Goal: Task Accomplishment & Management: Manage account settings

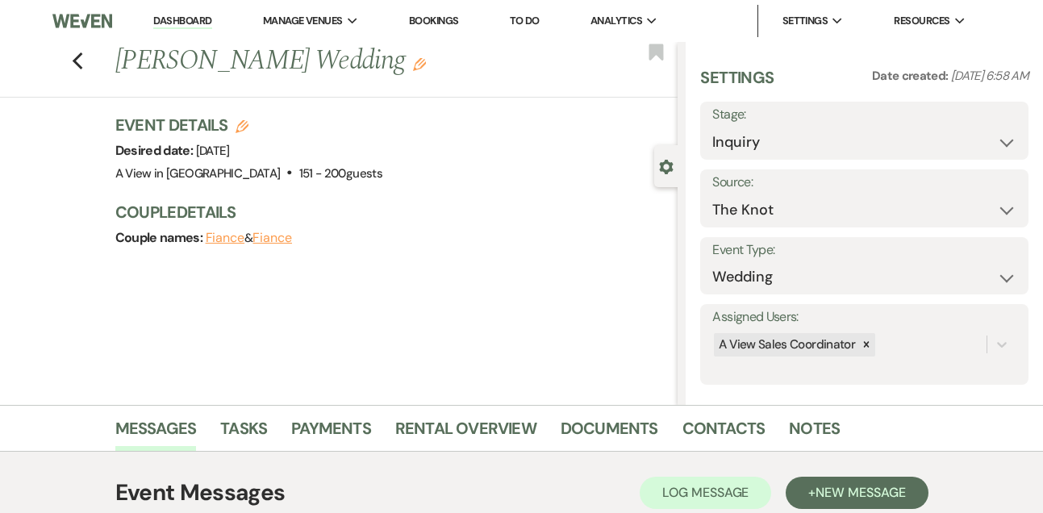
select select "2"
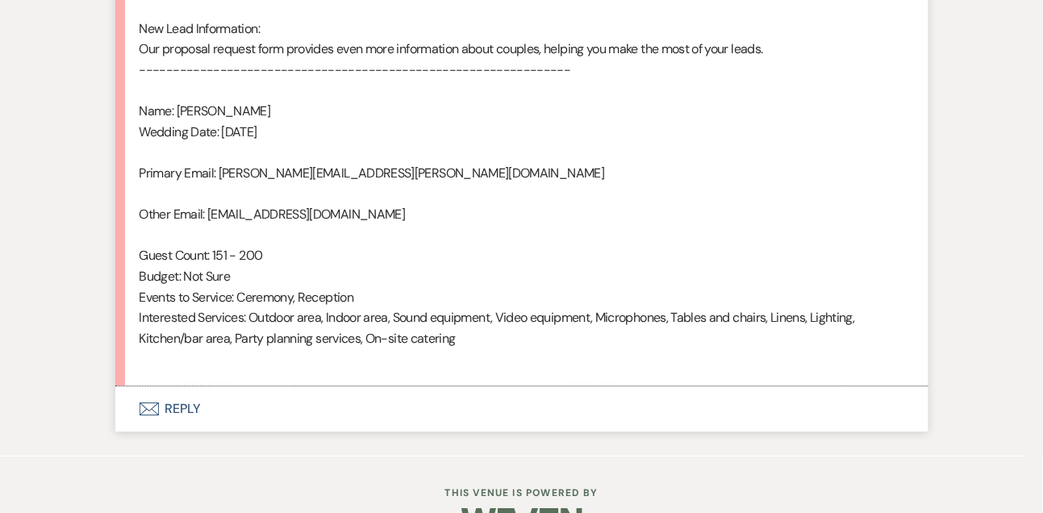
scroll to position [1134, 0]
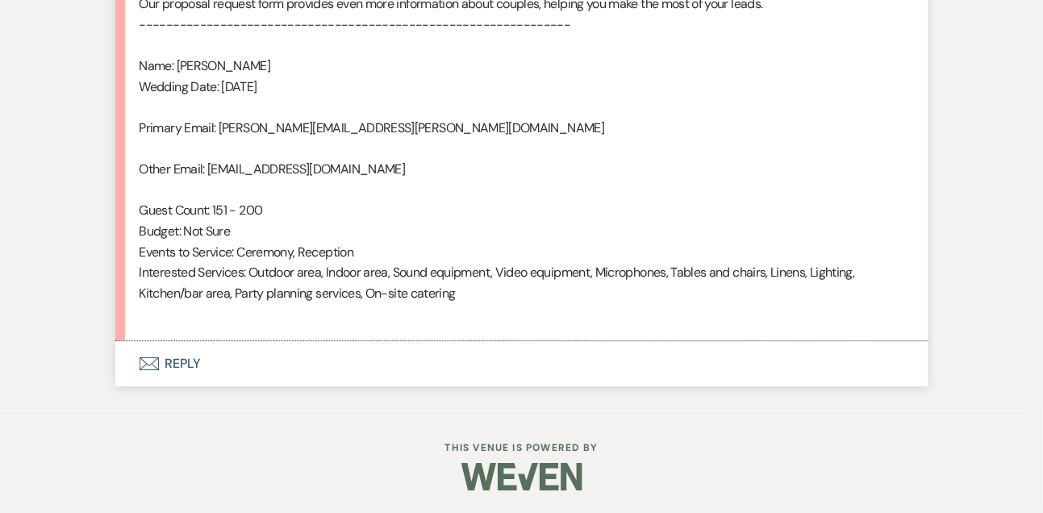
click at [198, 370] on button "Envelope Reply" at bounding box center [521, 363] width 813 height 45
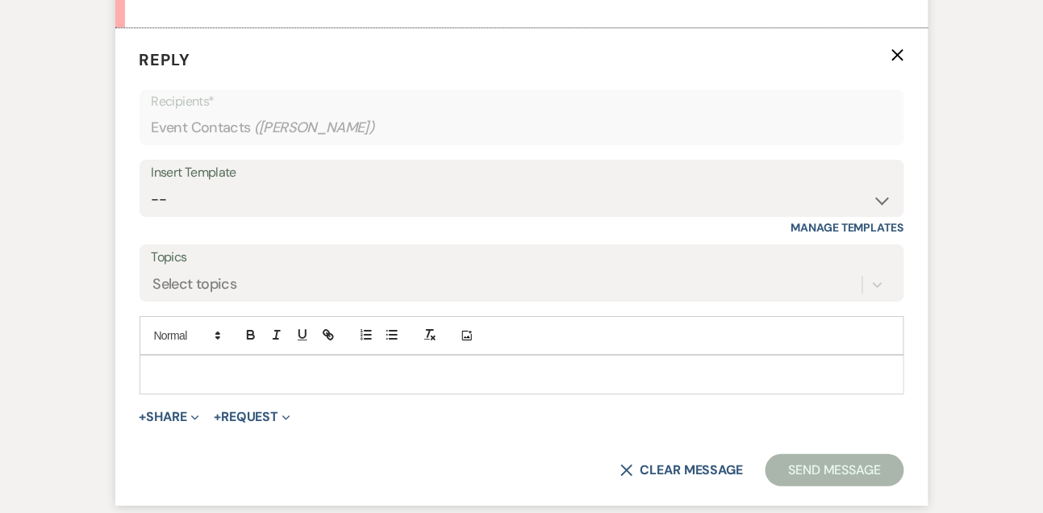
scroll to position [1456, 0]
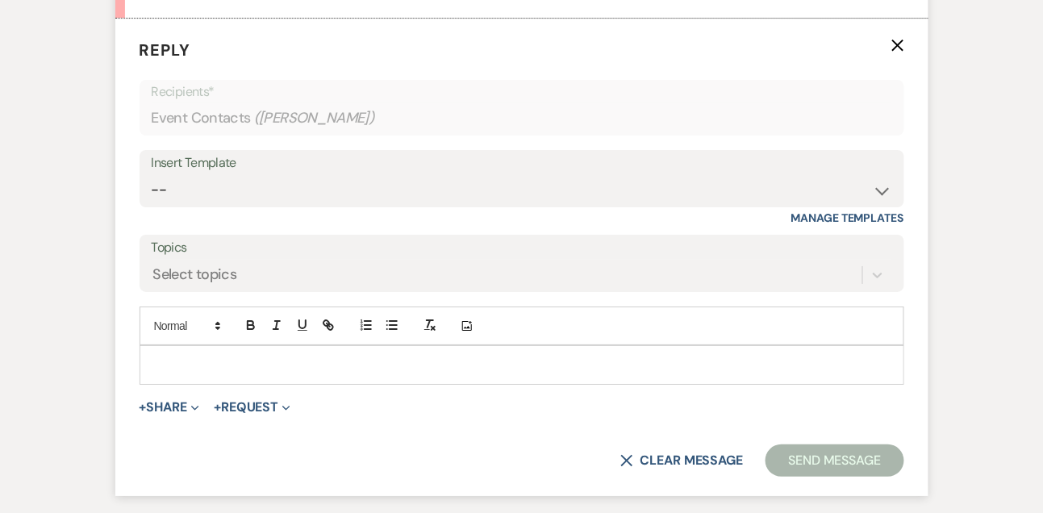
click at [198, 370] on p at bounding box center [521, 365] width 739 height 18
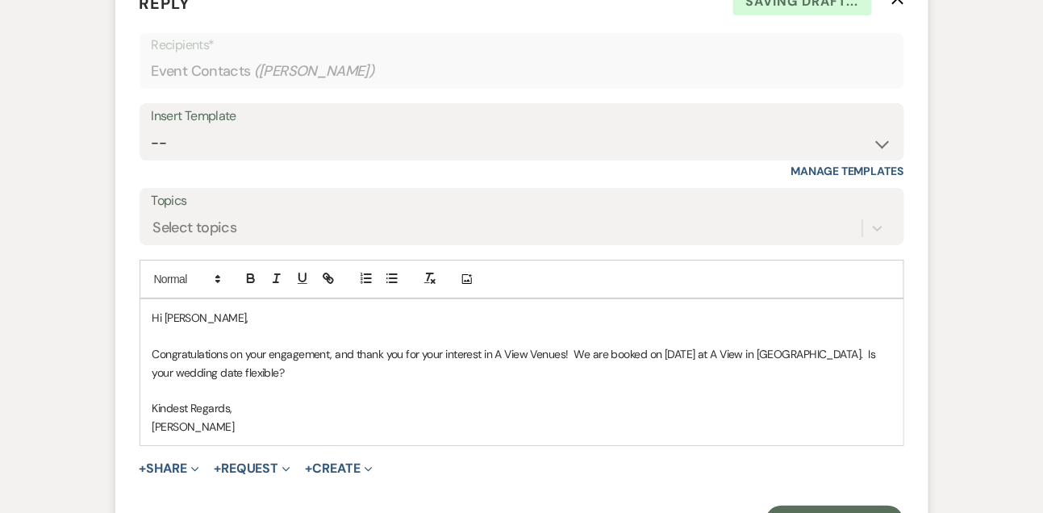
scroll to position [1540, 0]
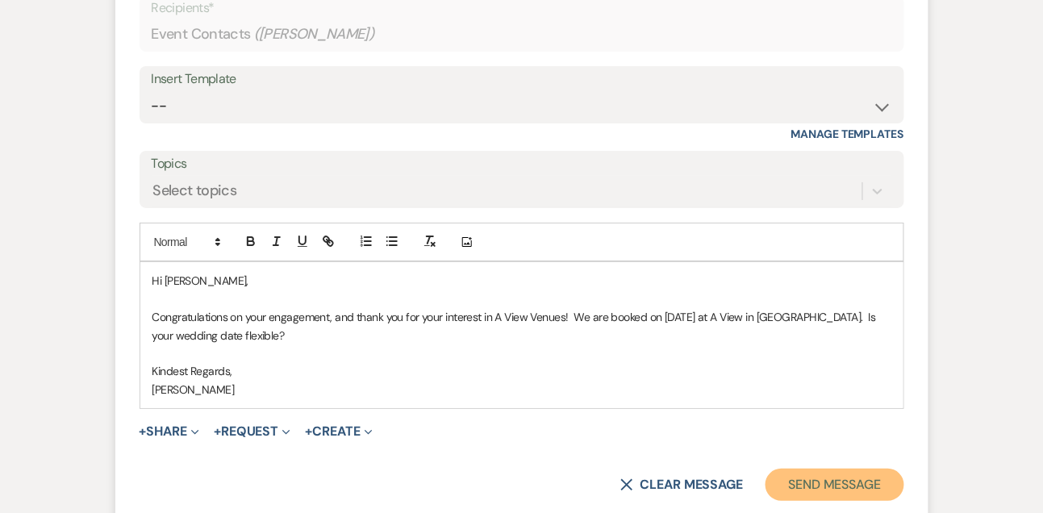
click at [840, 478] on button "Send Message" at bounding box center [835, 485] width 138 height 32
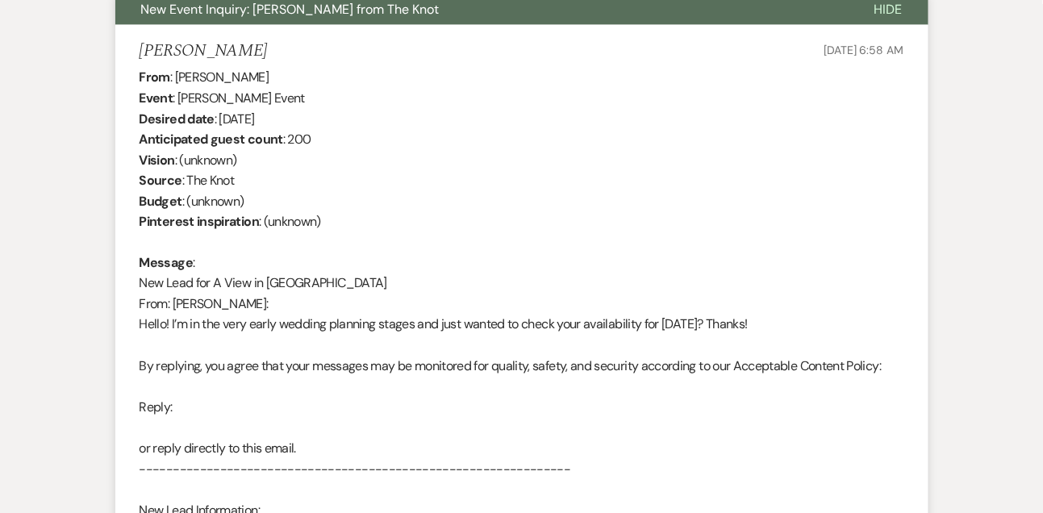
scroll to position [0, 0]
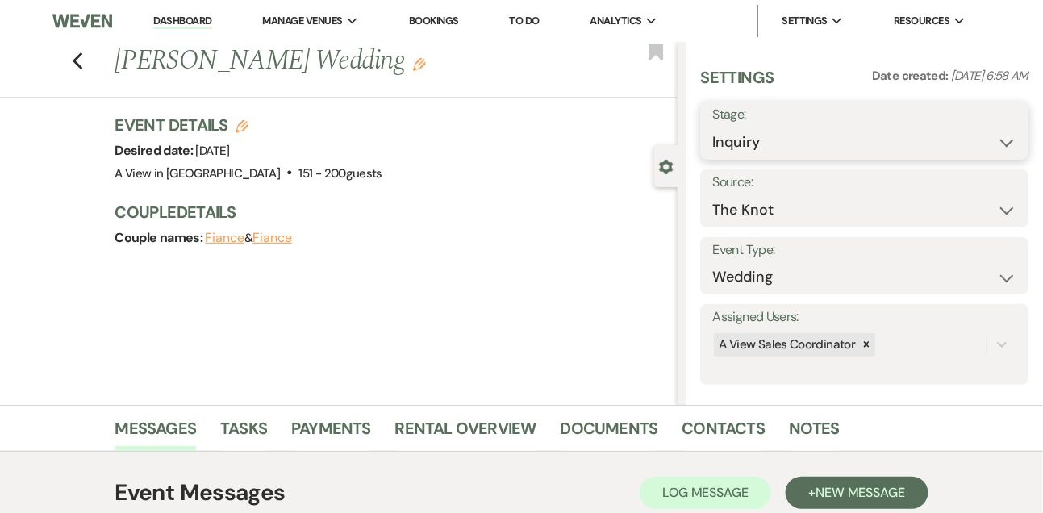
click at [791, 142] on select "Inquiry Follow Up Tour Requested Tour Confirmed Toured Proposal Sent Booked Lost" at bounding box center [864, 142] width 304 height 31
select select "8"
click at [712, 127] on select "Inquiry Follow Up Tour Requested Tour Confirmed Toured Proposal Sent Booked Lost" at bounding box center [864, 142] width 304 height 31
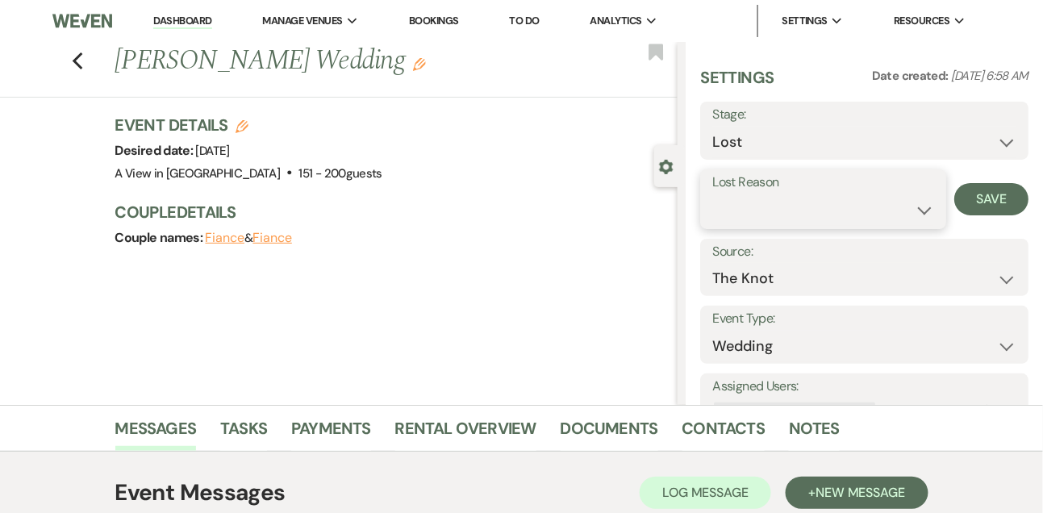
click at [746, 215] on select "Booked Elsewhere Budget Date Unavailable No Response Not a Good Match Capacity …" at bounding box center [822, 209] width 221 height 31
select select "8"
click at [712, 194] on select "Booked Elsewhere Budget Date Unavailable No Response Not a Good Match Capacity …" at bounding box center [822, 209] width 221 height 31
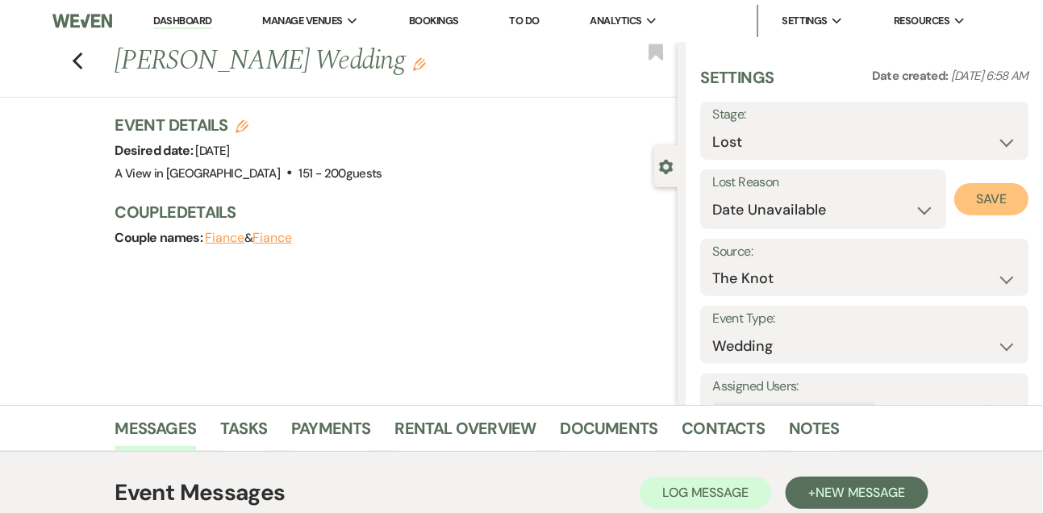
click at [969, 192] on button "Save" at bounding box center [991, 199] width 74 height 32
click at [182, 25] on link "Dashboard" at bounding box center [182, 21] width 58 height 15
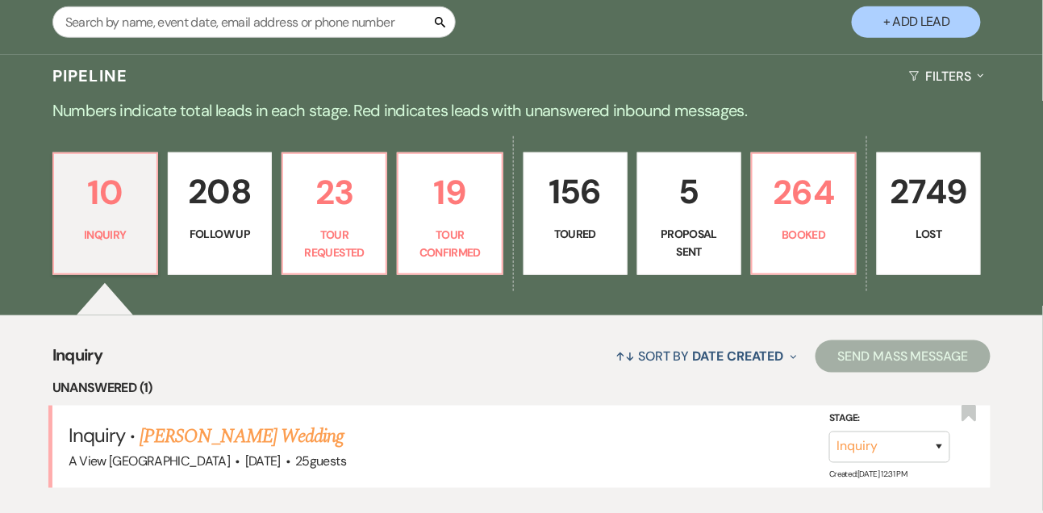
scroll to position [317, 0]
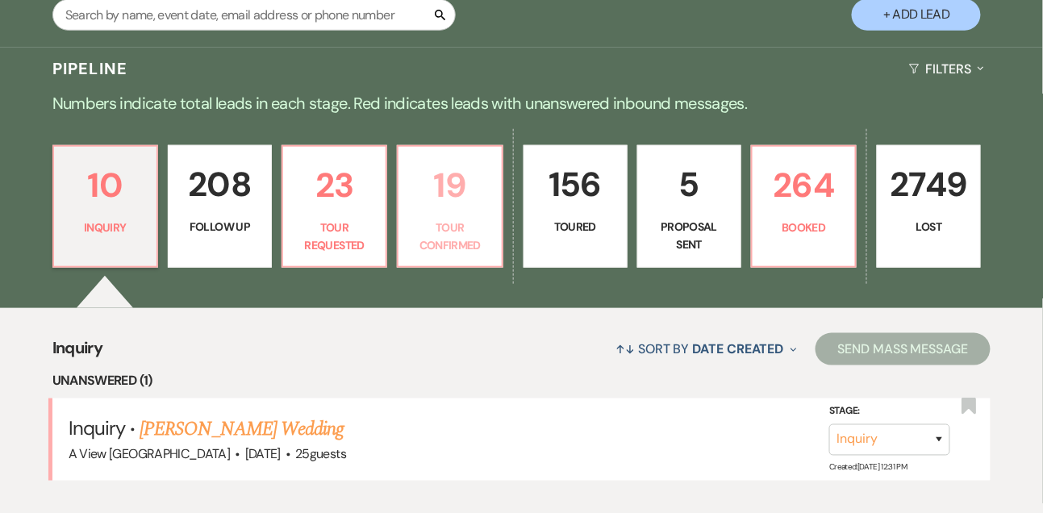
click at [473, 212] on p "19" at bounding box center [449, 185] width 83 height 54
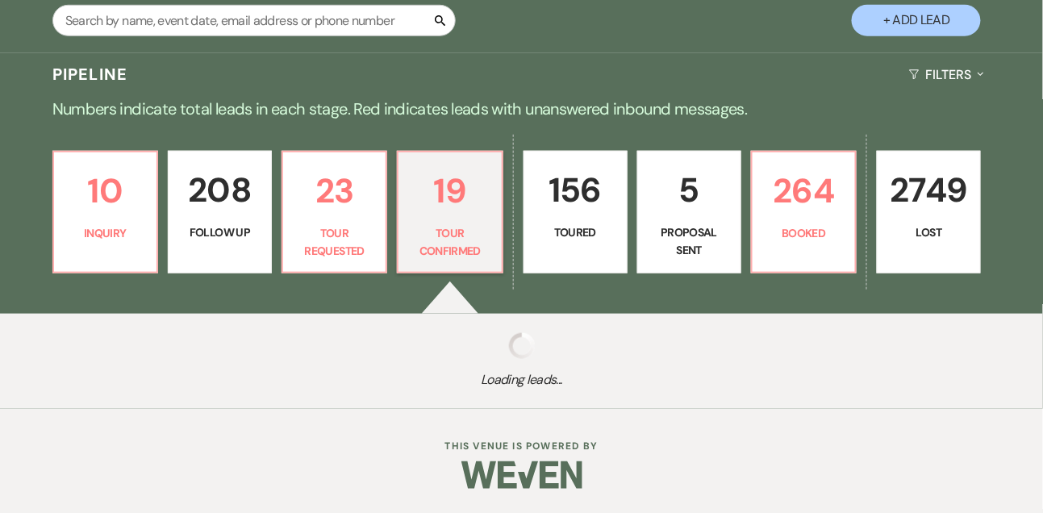
select select "4"
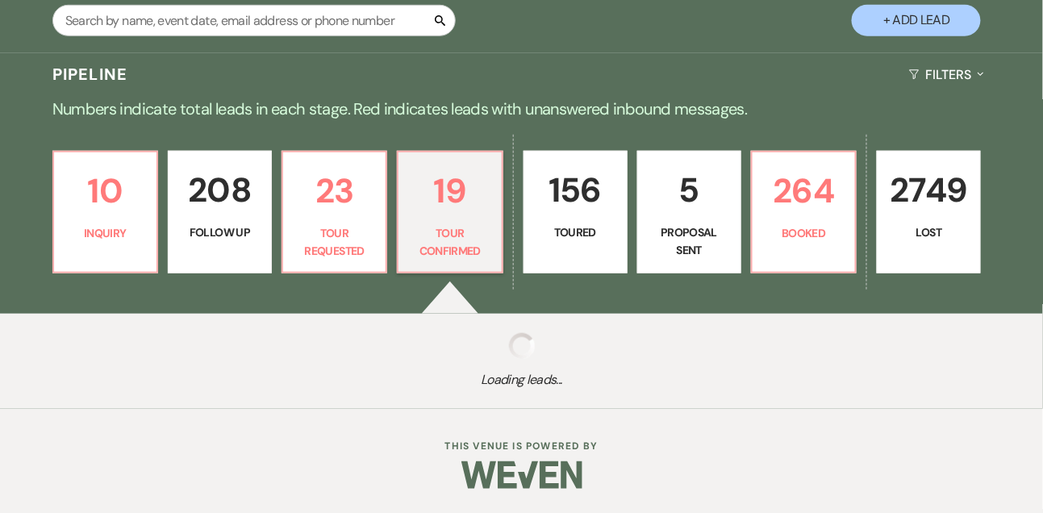
select select "4"
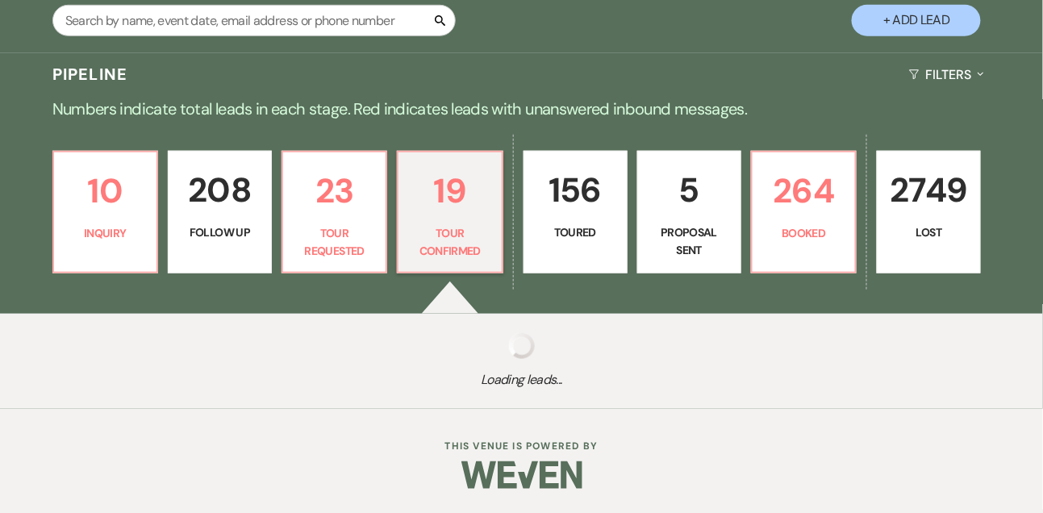
select select "4"
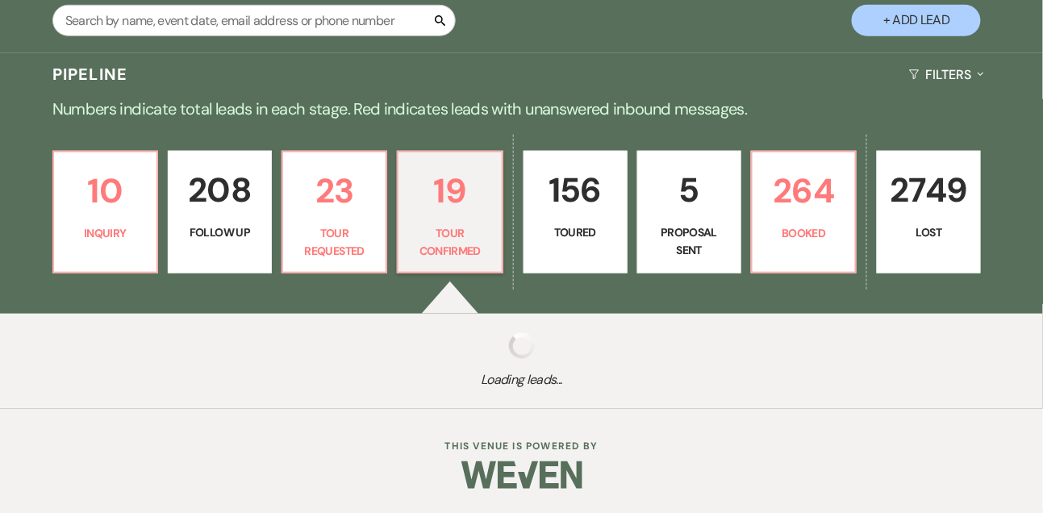
select select "4"
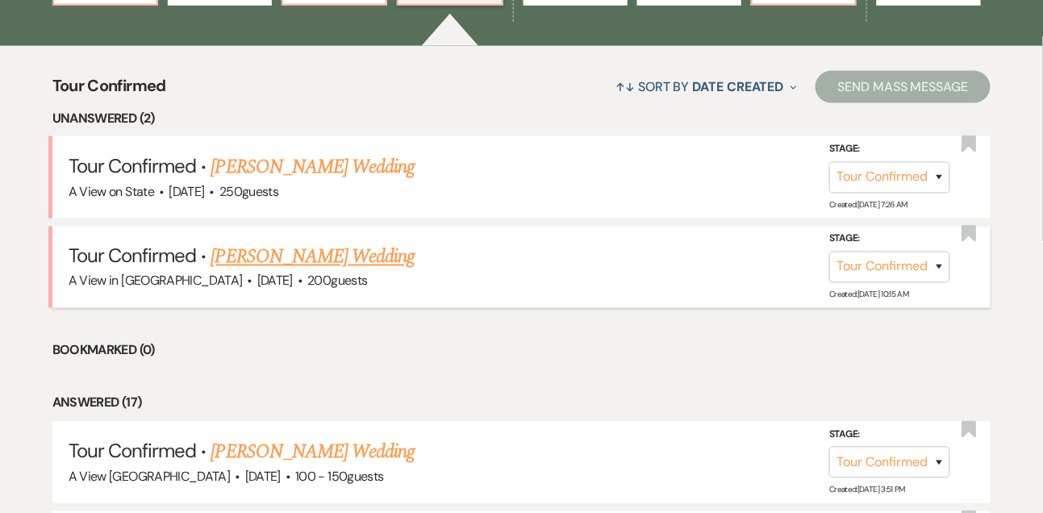
click at [356, 267] on link "[PERSON_NAME] Wedding" at bounding box center [313, 257] width 204 height 29
select select "4"
select select "5"
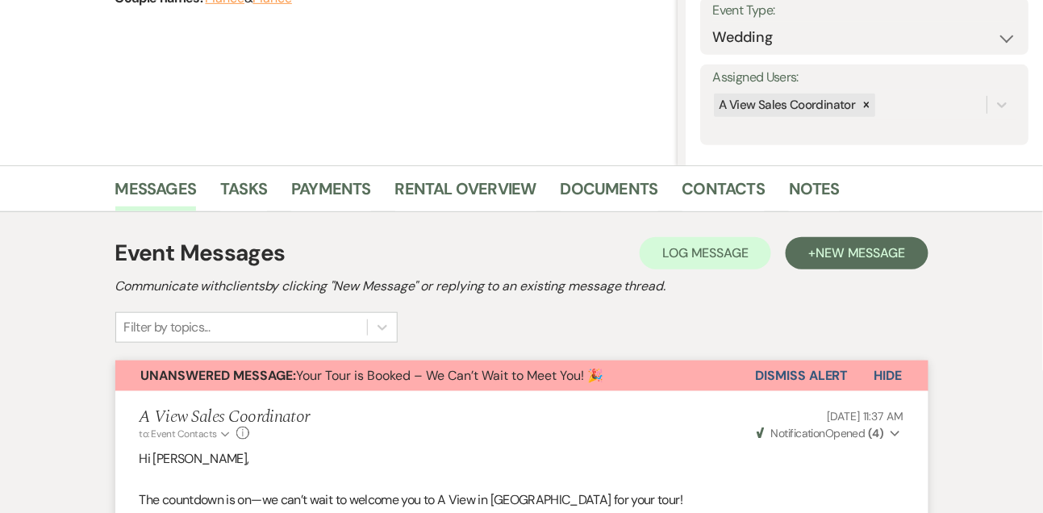
scroll to position [229, 0]
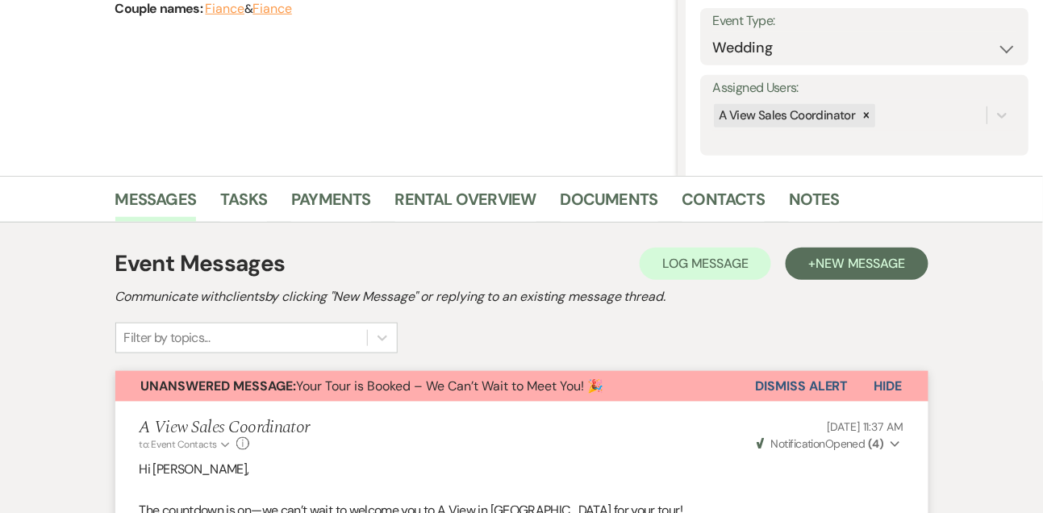
click at [771, 388] on button "Dismiss Alert" at bounding box center [802, 386] width 93 height 31
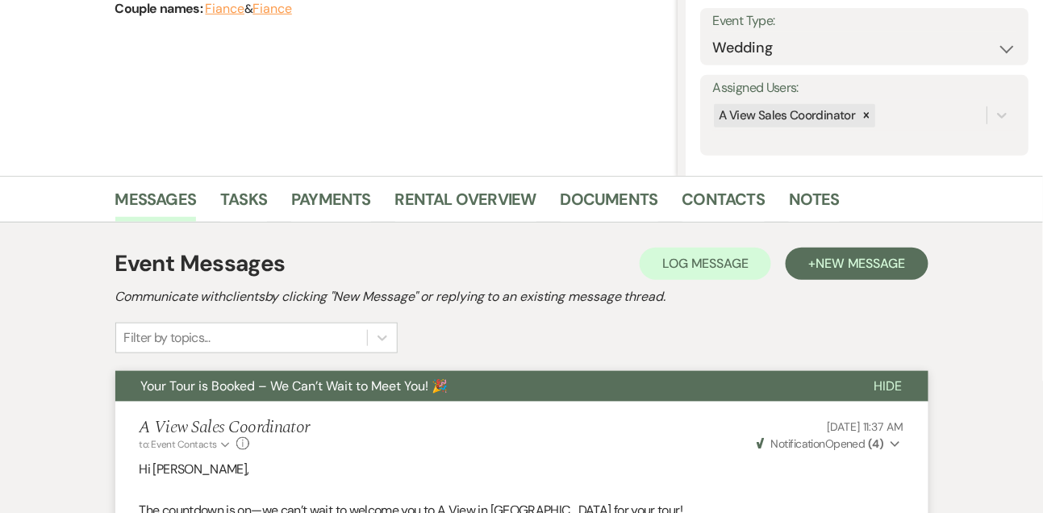
select select "4"
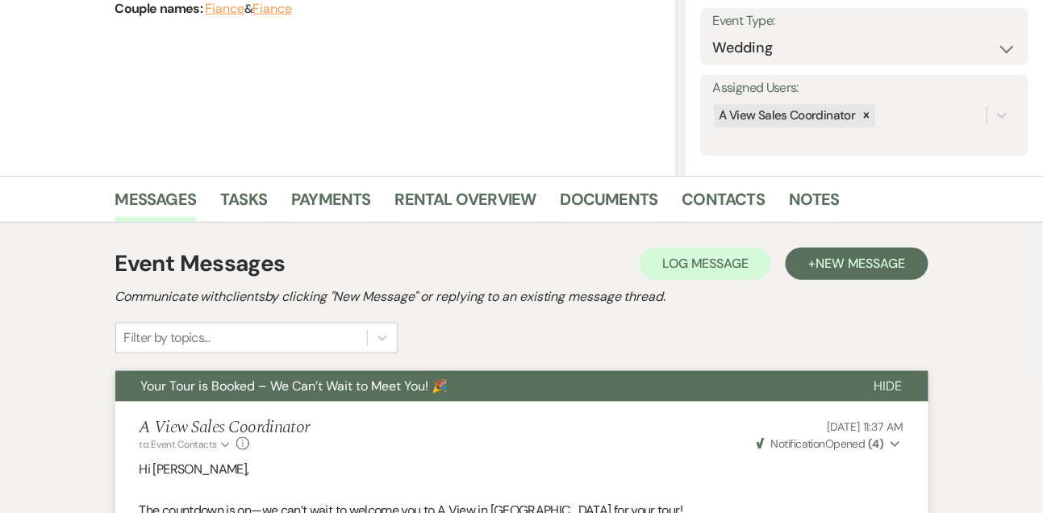
select select "4"
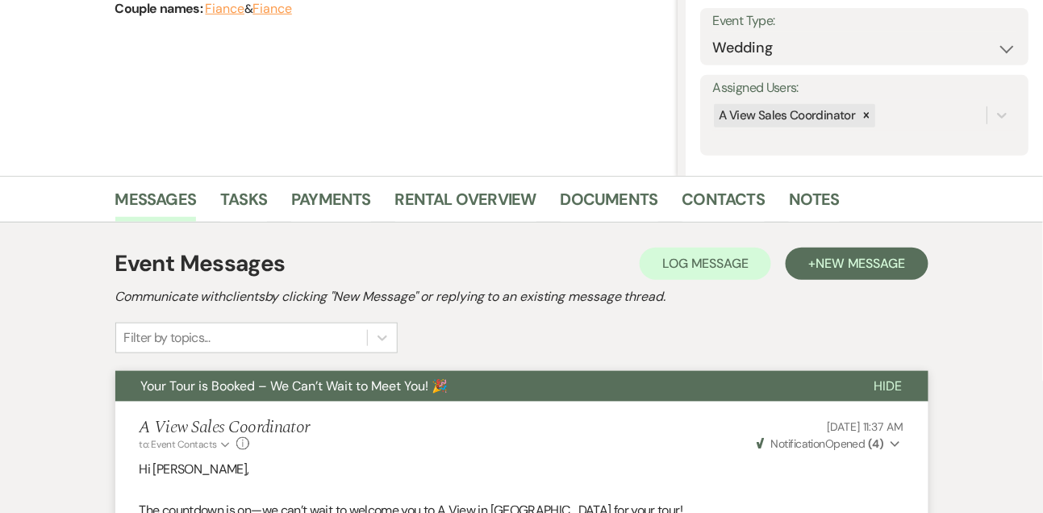
select select "4"
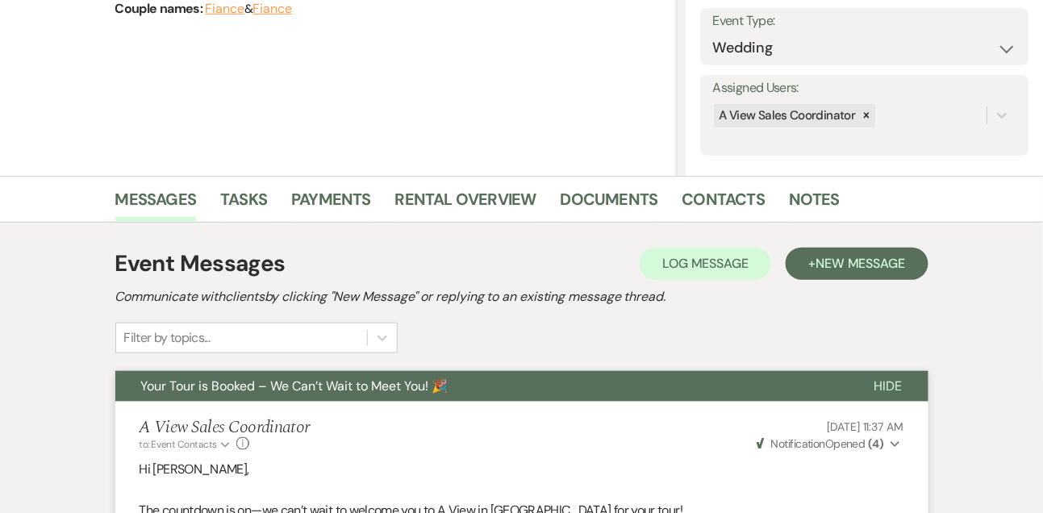
select select "4"
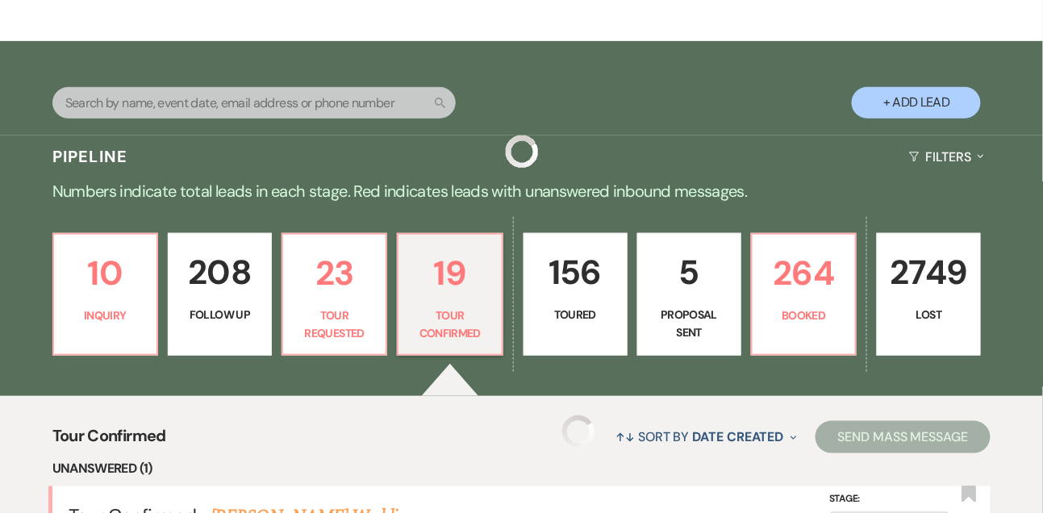
scroll to position [579, 0]
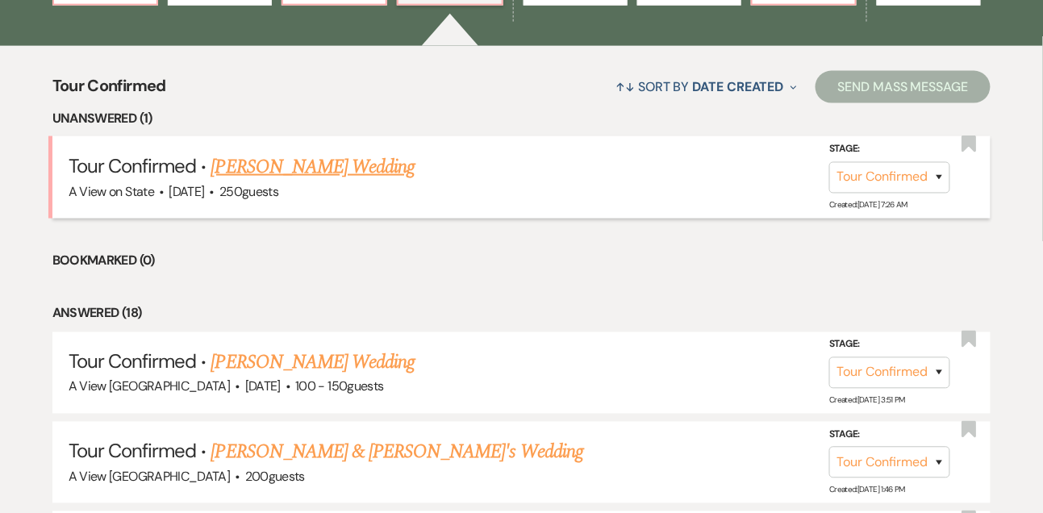
click at [311, 178] on link "[PERSON_NAME] Wedding" at bounding box center [313, 166] width 204 height 29
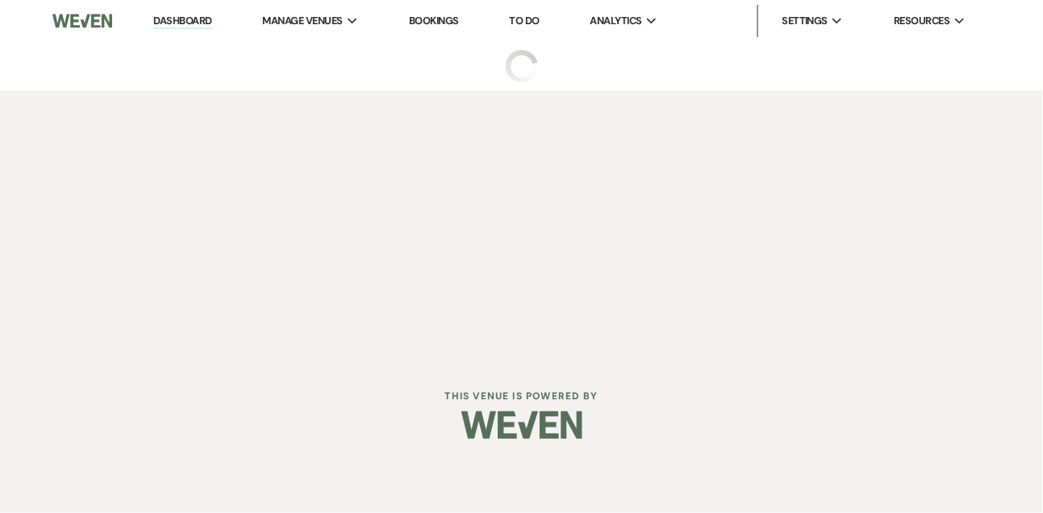
select select "4"
select select "5"
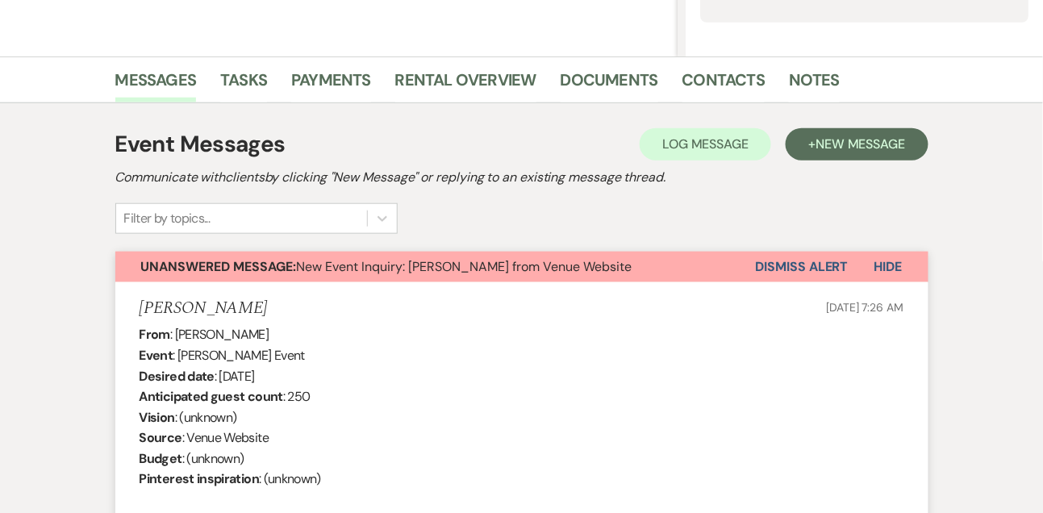
scroll to position [382, 0]
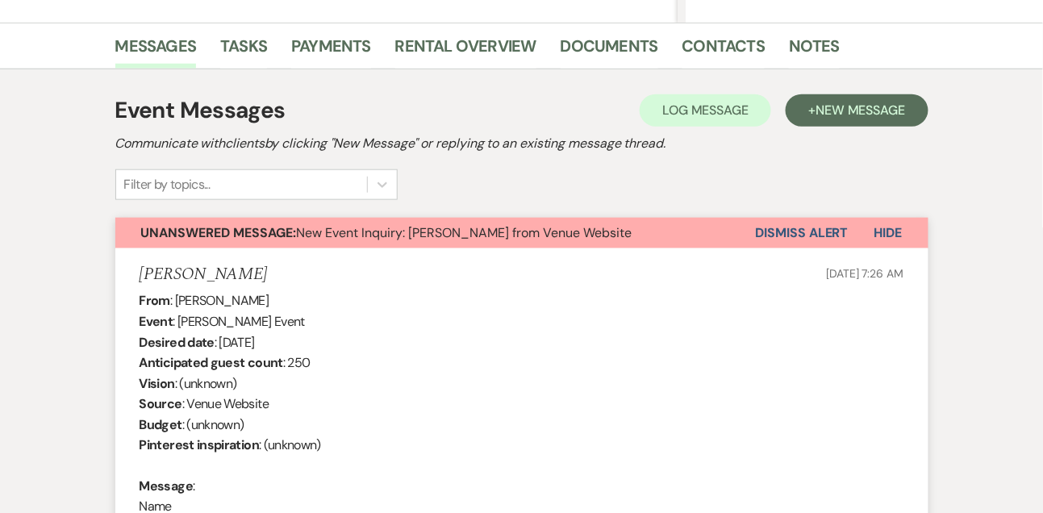
click at [810, 230] on button "Dismiss Alert" at bounding box center [802, 233] width 93 height 31
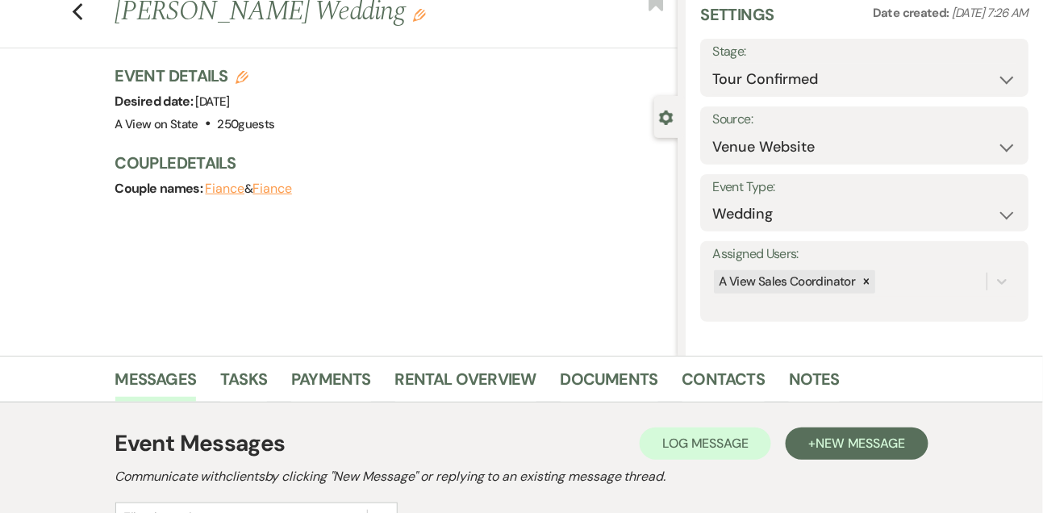
scroll to position [0, 0]
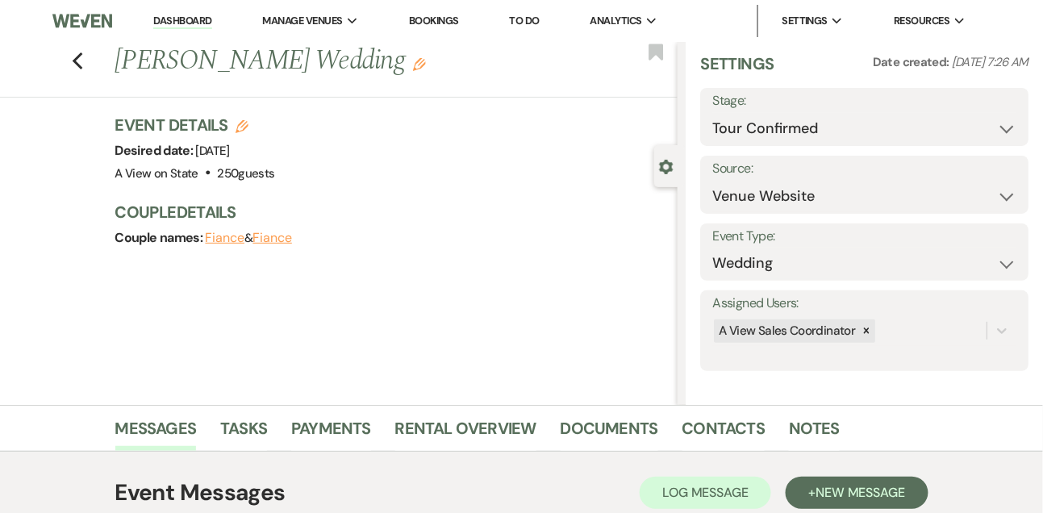
click at [182, 19] on link "Dashboard" at bounding box center [182, 21] width 58 height 15
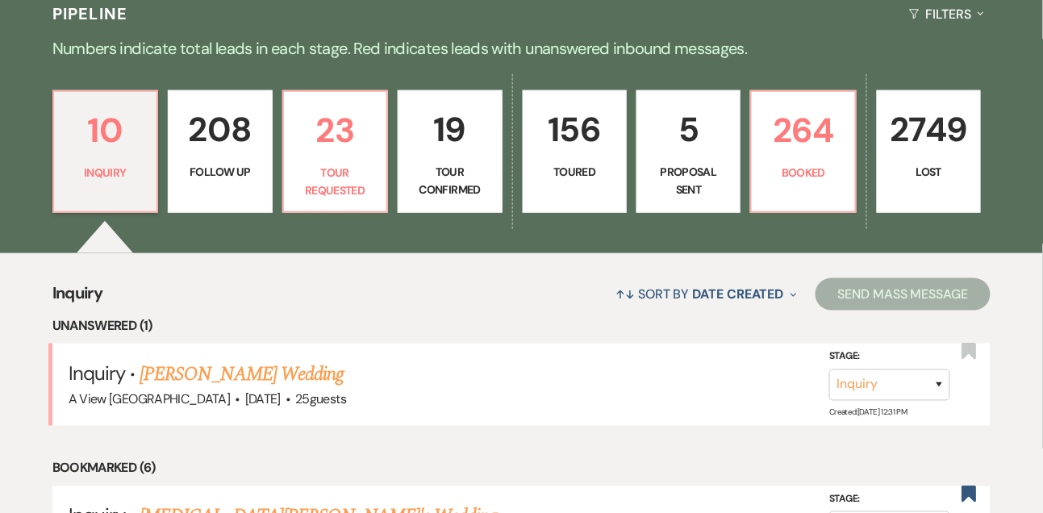
scroll to position [439, 0]
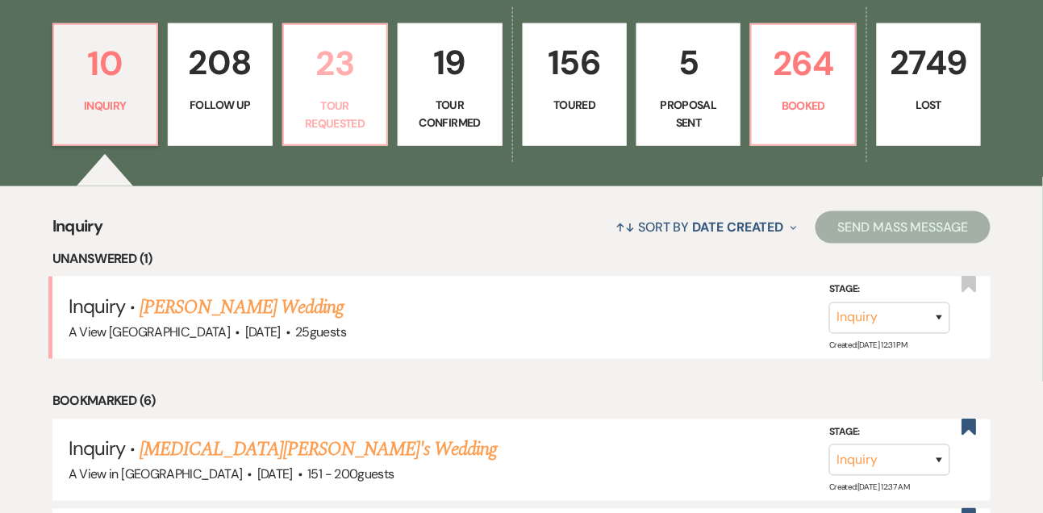
click at [352, 128] on p "Tour Requested" at bounding box center [335, 115] width 83 height 36
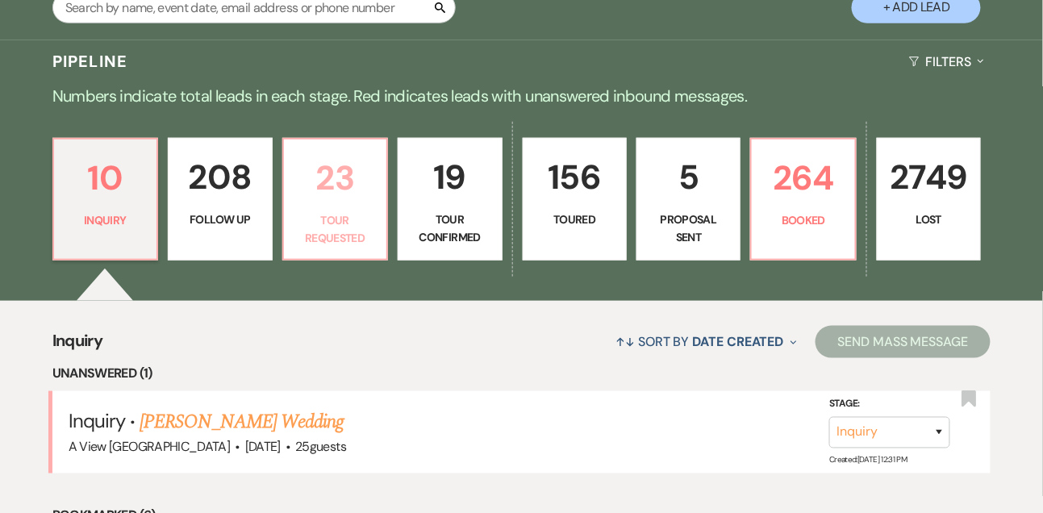
select select "2"
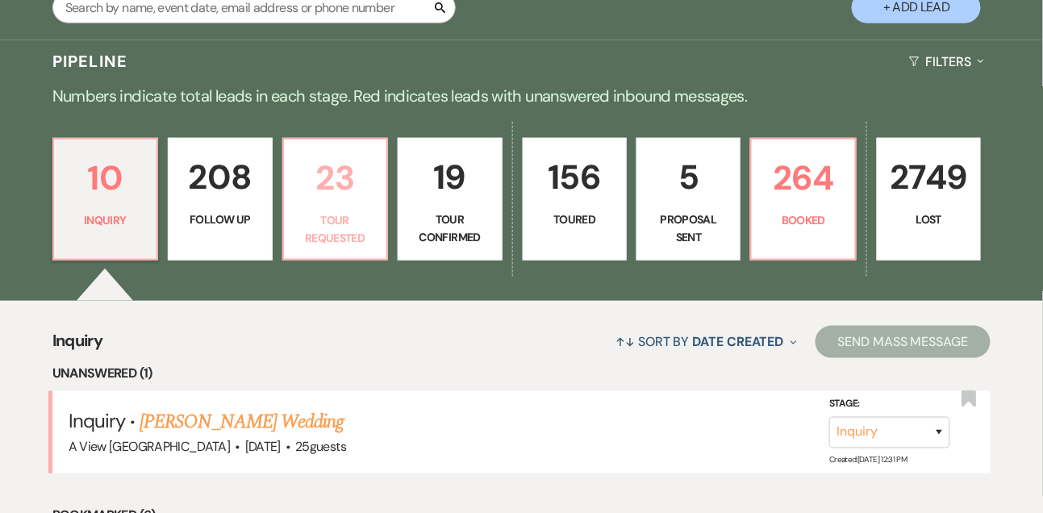
select select "2"
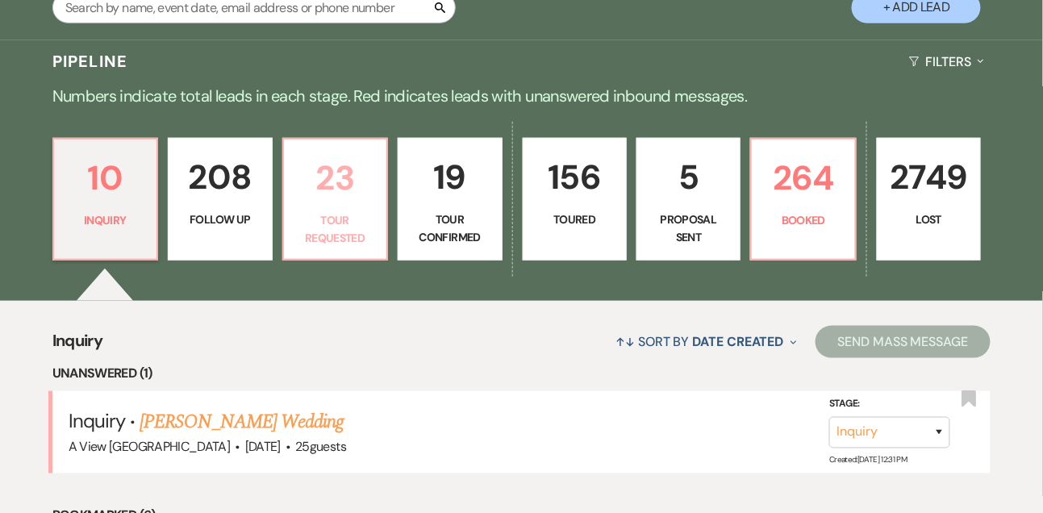
select select "2"
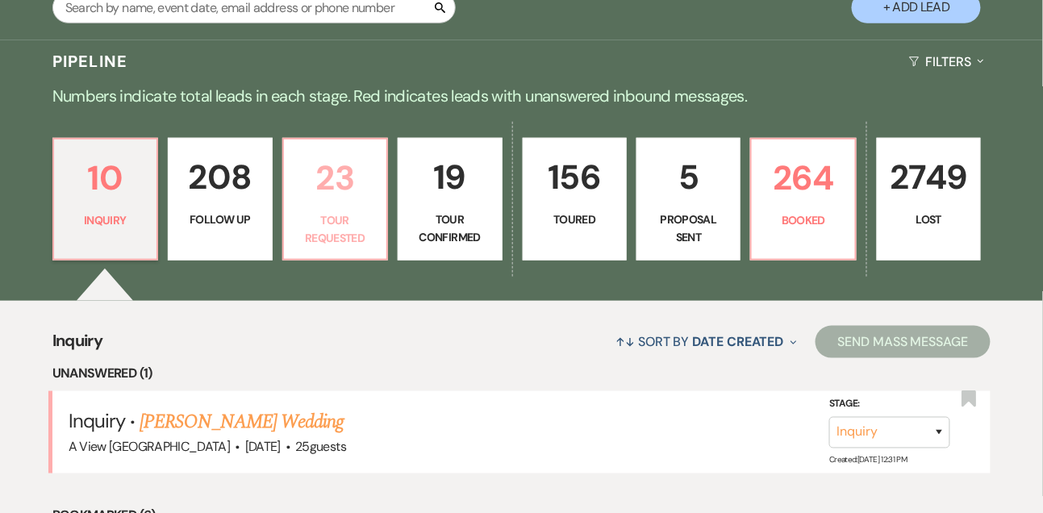
select select "2"
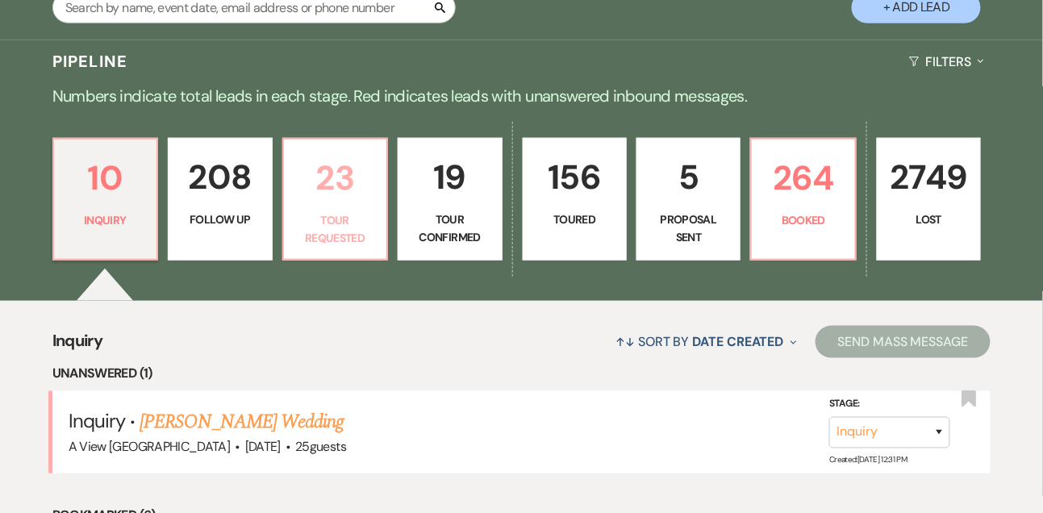
select select "2"
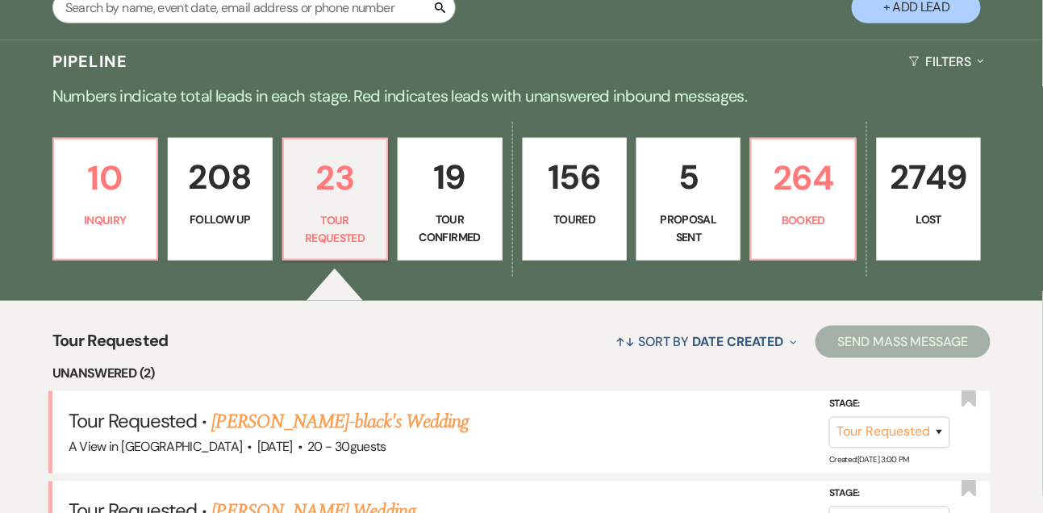
scroll to position [439, 0]
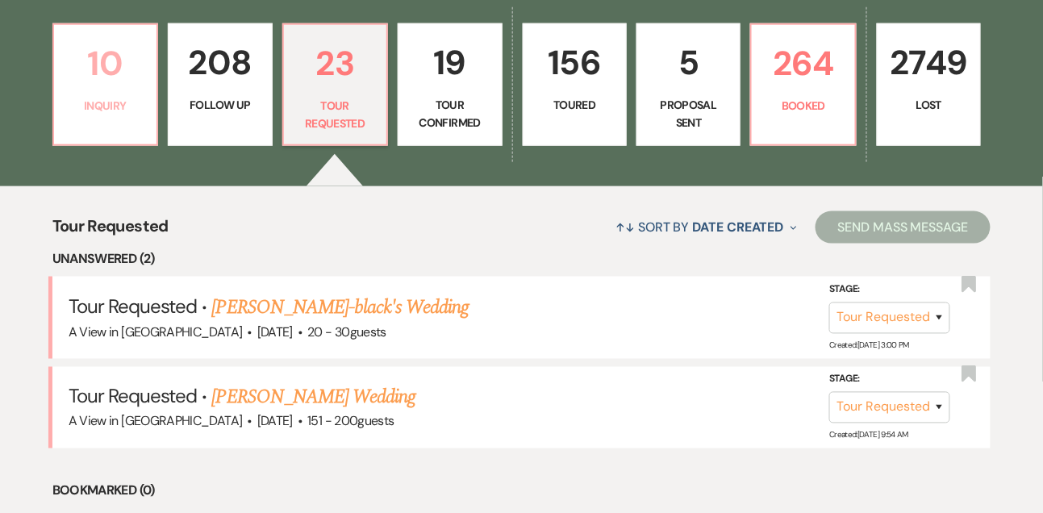
click at [120, 115] on p "Inquiry" at bounding box center [105, 106] width 83 height 18
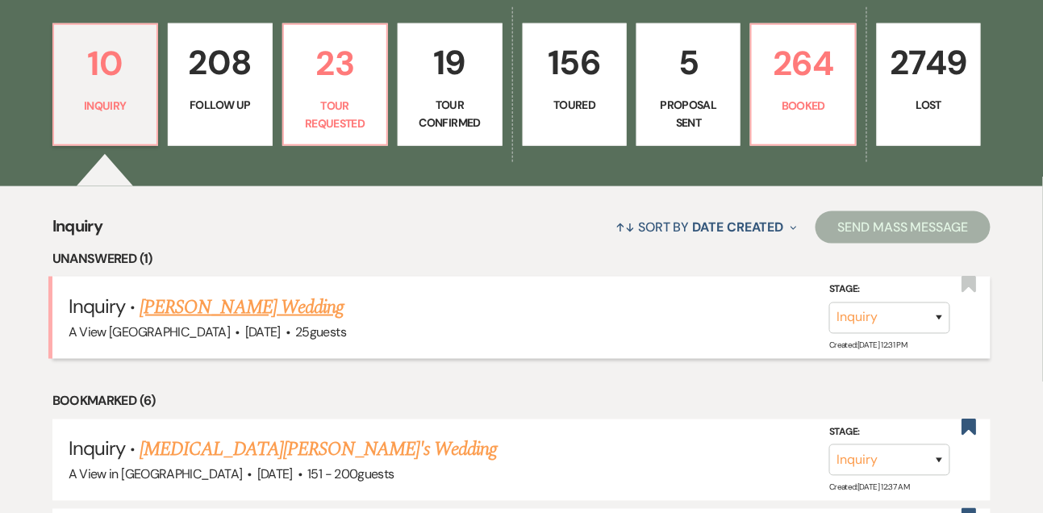
click at [232, 318] on link "[PERSON_NAME] Wedding" at bounding box center [242, 307] width 204 height 29
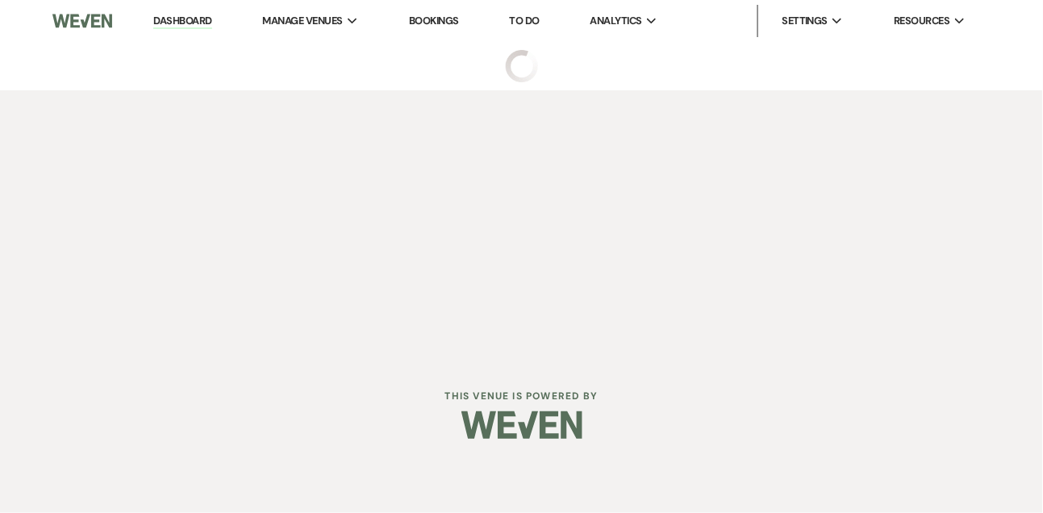
select select "5"
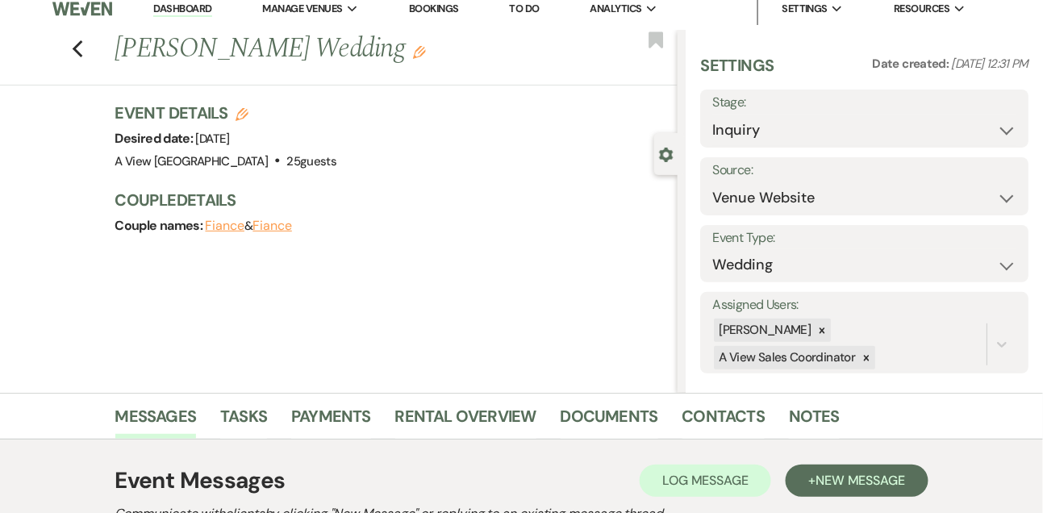
scroll to position [6, 0]
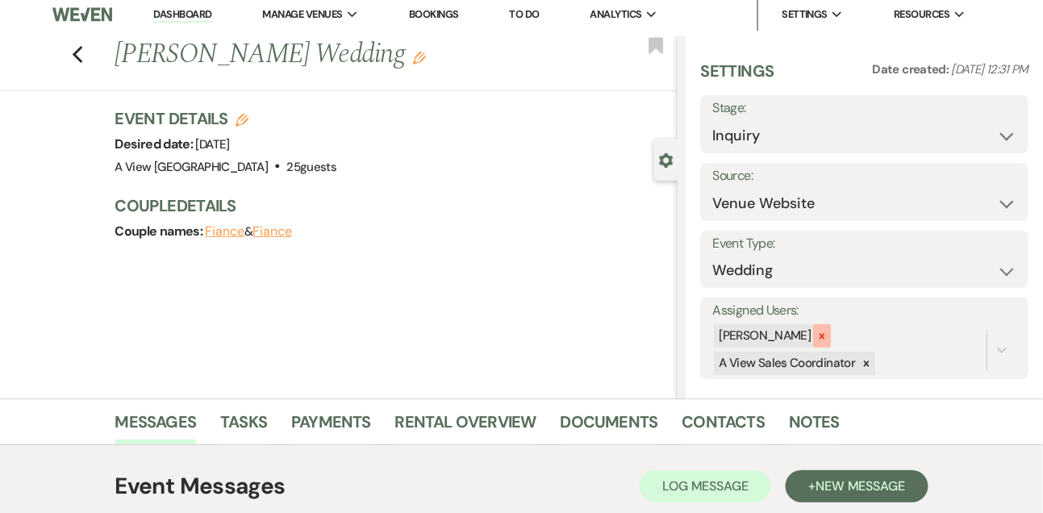
click at [828, 334] on icon at bounding box center [821, 336] width 11 height 11
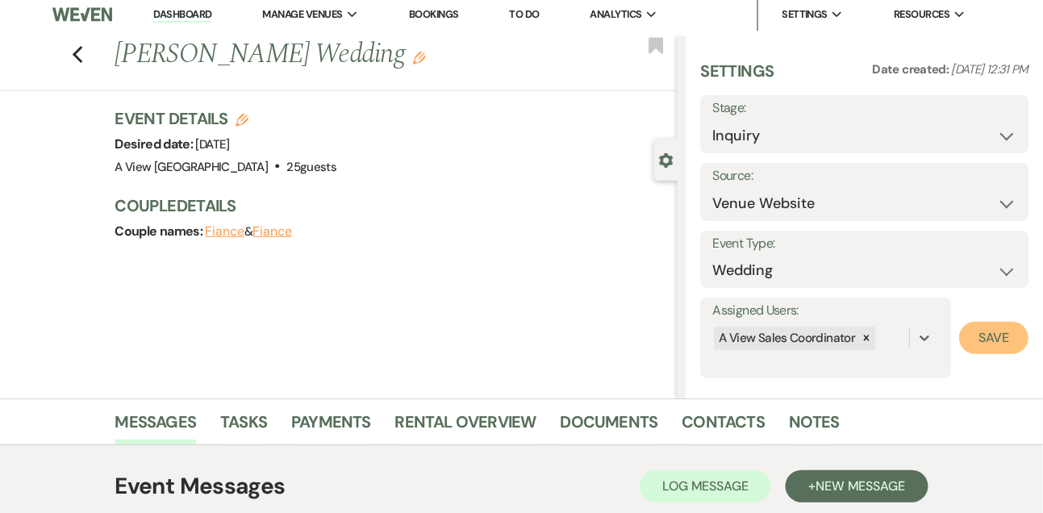
click at [1002, 346] on button "Save" at bounding box center [993, 338] width 69 height 32
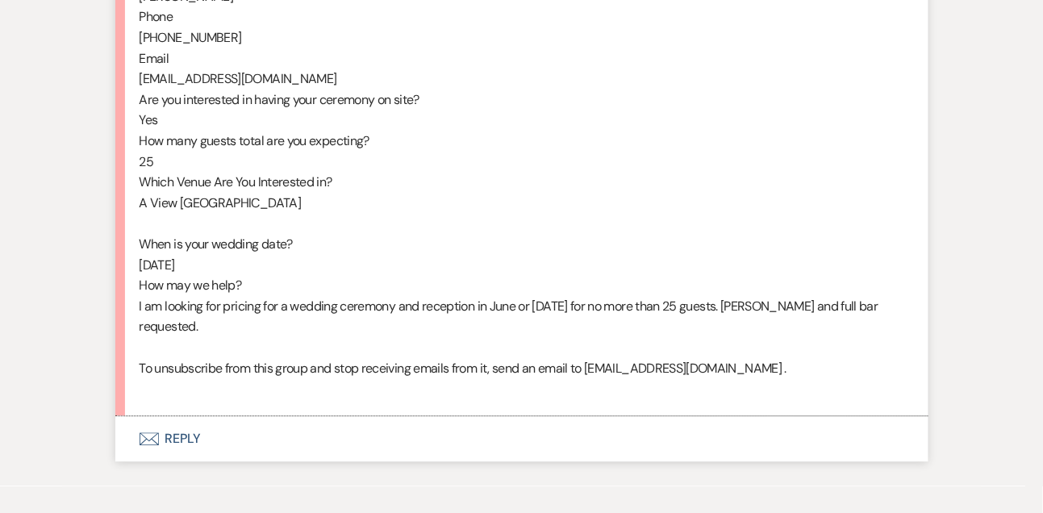
scroll to position [1010, 0]
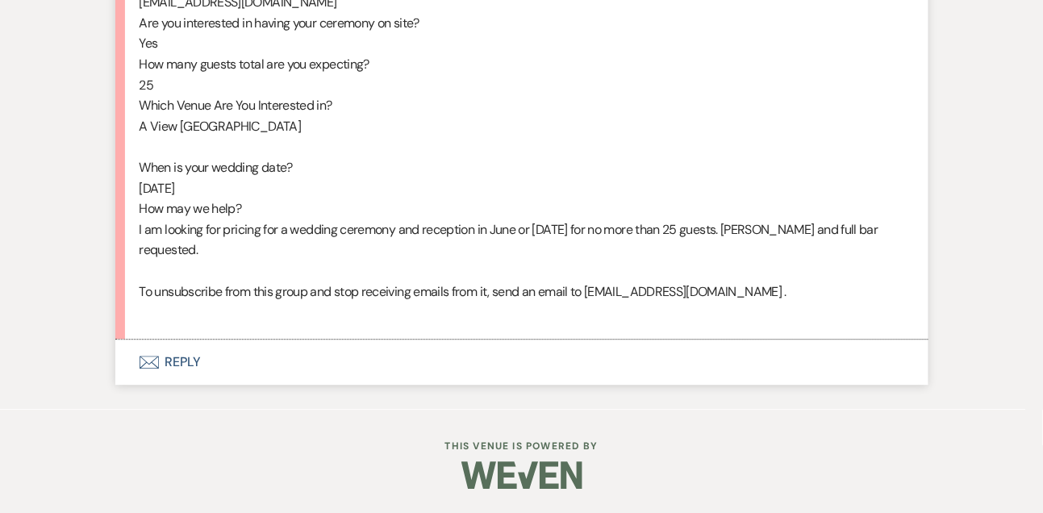
click at [196, 352] on button "Envelope Reply" at bounding box center [521, 362] width 813 height 45
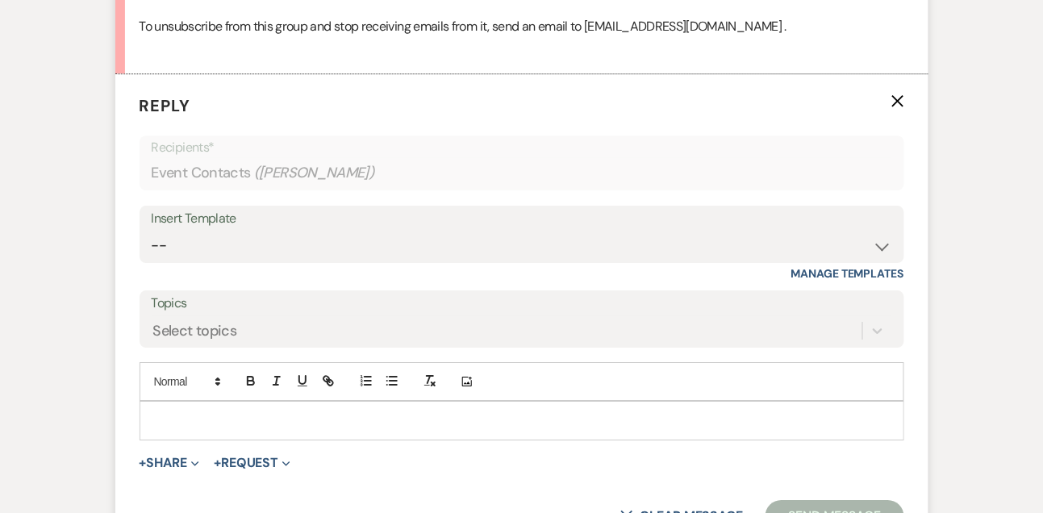
scroll to position [1289, 0]
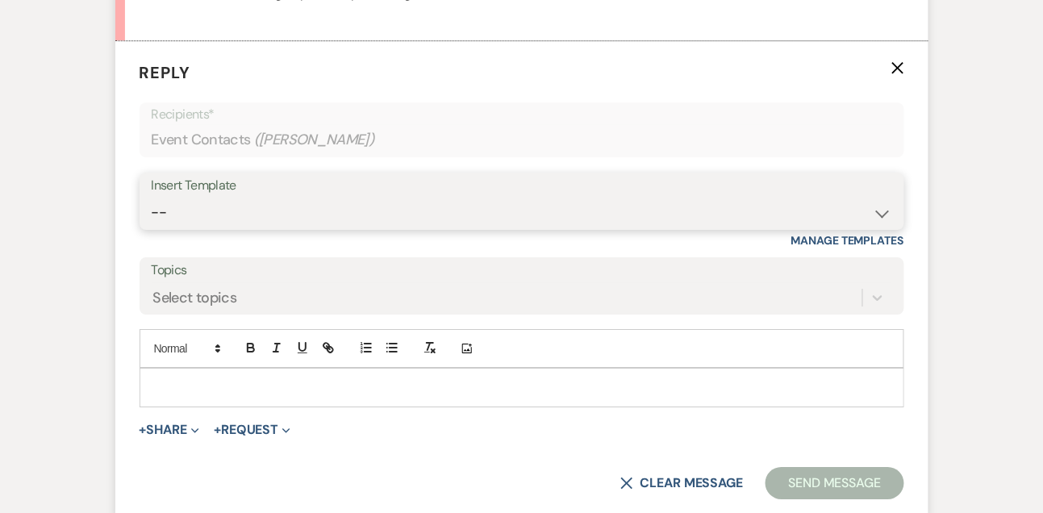
click at [194, 228] on select "-- Tour Confirmation Contract (Pre-Booked Leads) Out of office Inquiry Email Al…" at bounding box center [522, 212] width 741 height 31
select select "3301"
click at [152, 216] on select "-- Tour Confirmation Contract (Pre-Booked Leads) Out of office Inquiry Email Al…" at bounding box center [522, 212] width 741 height 31
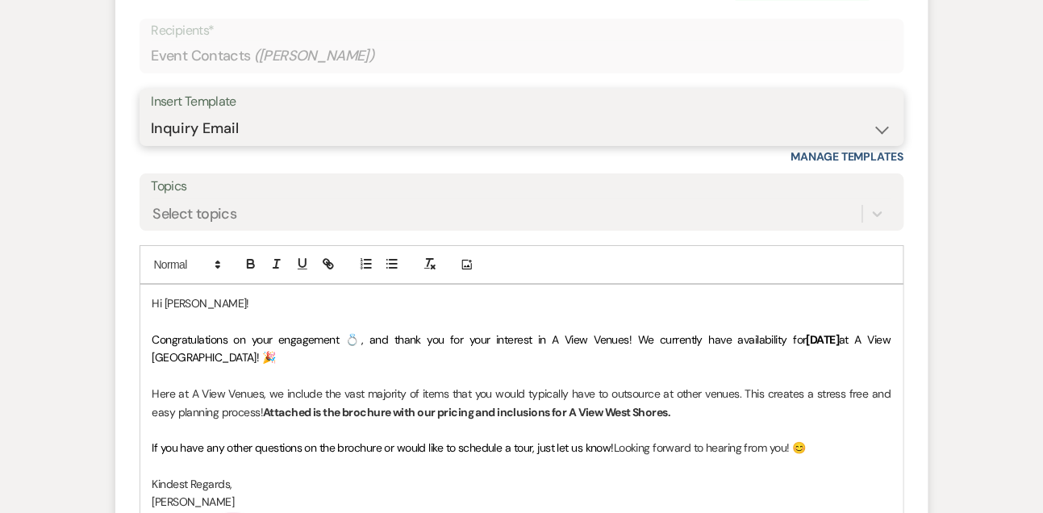
scroll to position [1379, 0]
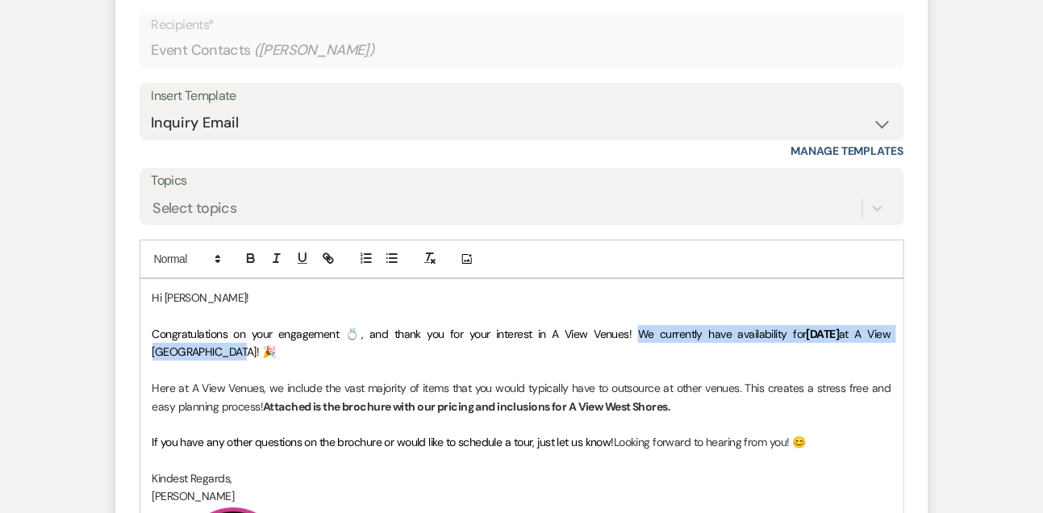
drag, startPoint x: 595, startPoint y: 351, endPoint x: 597, endPoint y: 364, distance: 13.0
click at [597, 361] on p "Congratulations on your engagement 💍, and thank you for your interest in A View…" at bounding box center [521, 343] width 739 height 36
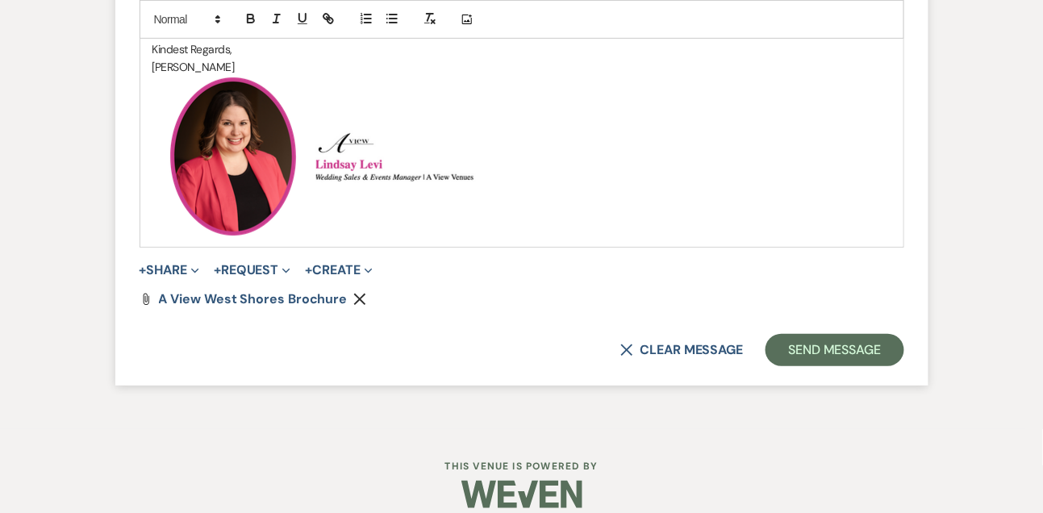
scroll to position [1810, 0]
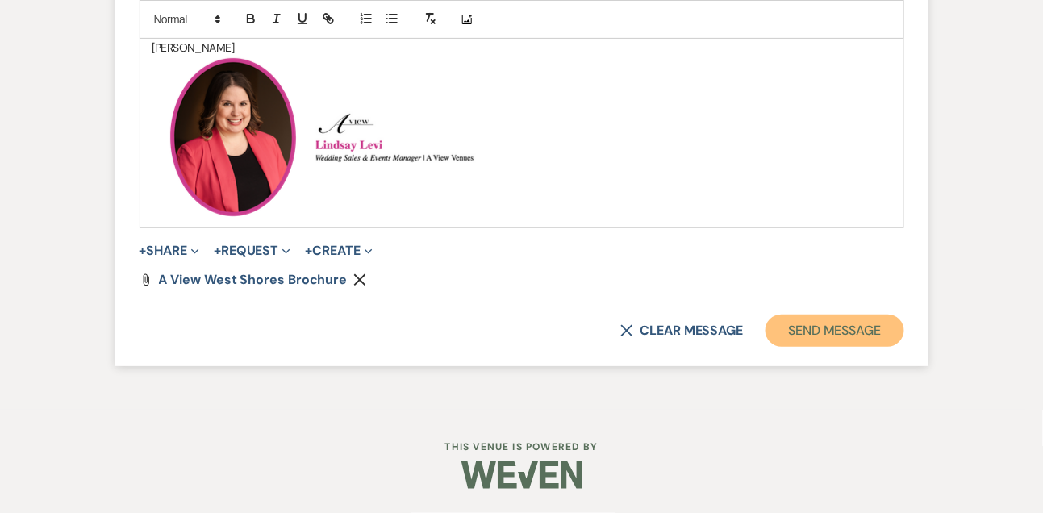
click at [864, 346] on button "Send Message" at bounding box center [835, 331] width 138 height 32
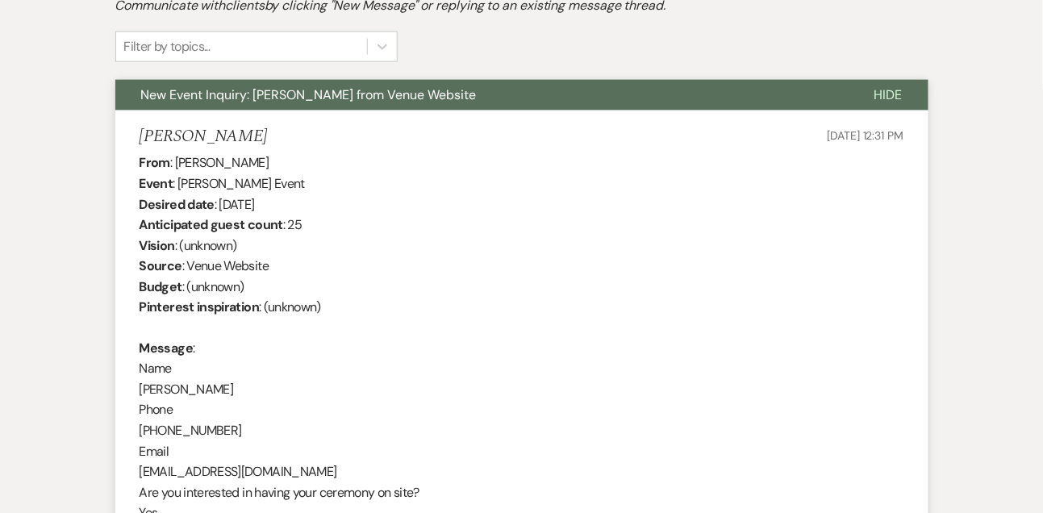
scroll to position [0, 0]
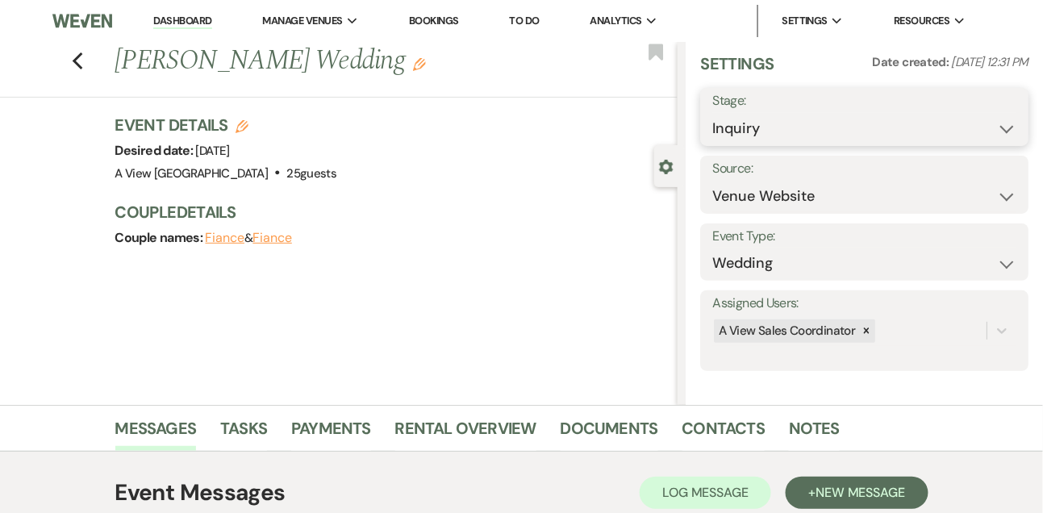
click at [755, 136] on select "Inquiry Follow Up Tour Requested Tour Confirmed Toured Proposal Sent Booked Lost" at bounding box center [864, 128] width 304 height 31
select select "8"
click at [712, 113] on select "Inquiry Follow Up Tour Requested Tour Confirmed Toured Proposal Sent Booked Lost" at bounding box center [864, 128] width 304 height 31
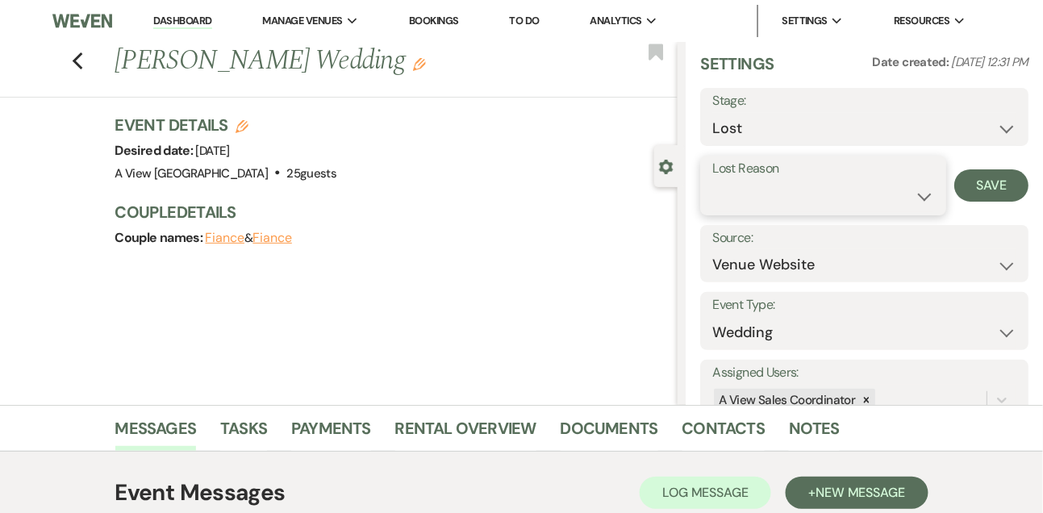
click at [748, 207] on select "Booked Elsewhere Budget Date Unavailable No Response Not a Good Match Capacity …" at bounding box center [822, 196] width 221 height 31
select select "10"
click at [712, 181] on select "Booked Elsewhere Budget Date Unavailable No Response Not a Good Match Capacity …" at bounding box center [822, 196] width 221 height 31
click at [1019, 171] on button "Save" at bounding box center [991, 185] width 74 height 32
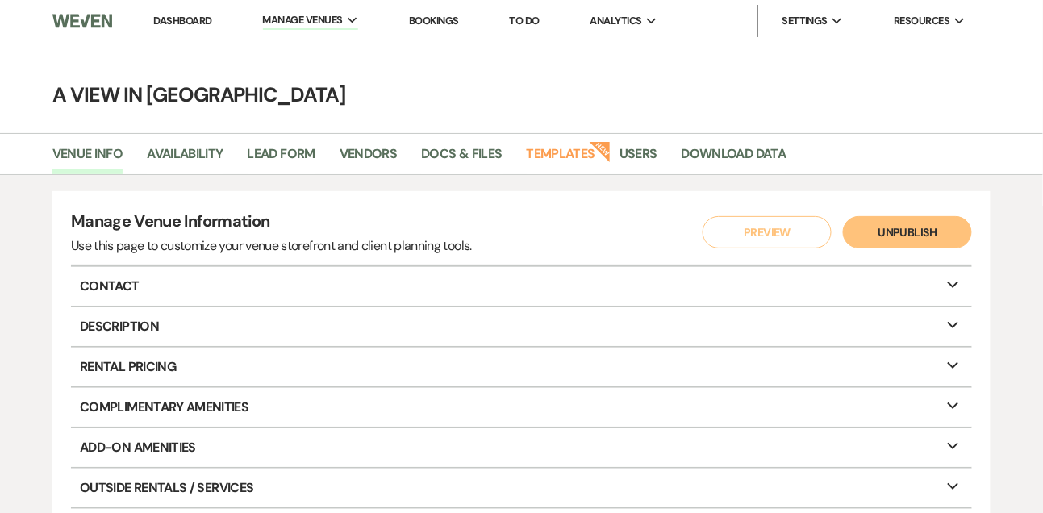
click at [193, 19] on link "Dashboard" at bounding box center [182, 21] width 58 height 14
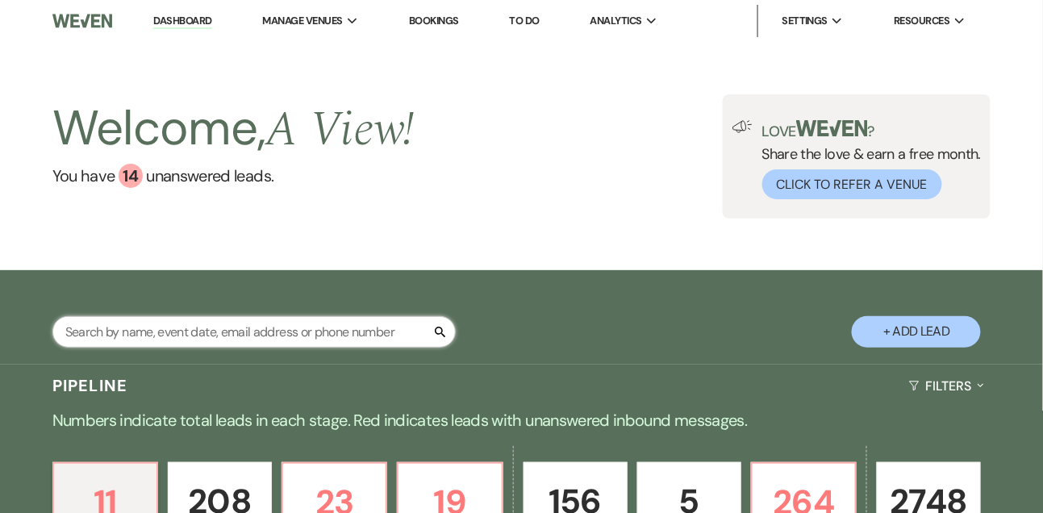
click at [98, 348] on input "text" at bounding box center [253, 331] width 403 height 31
type input "alison jordan"
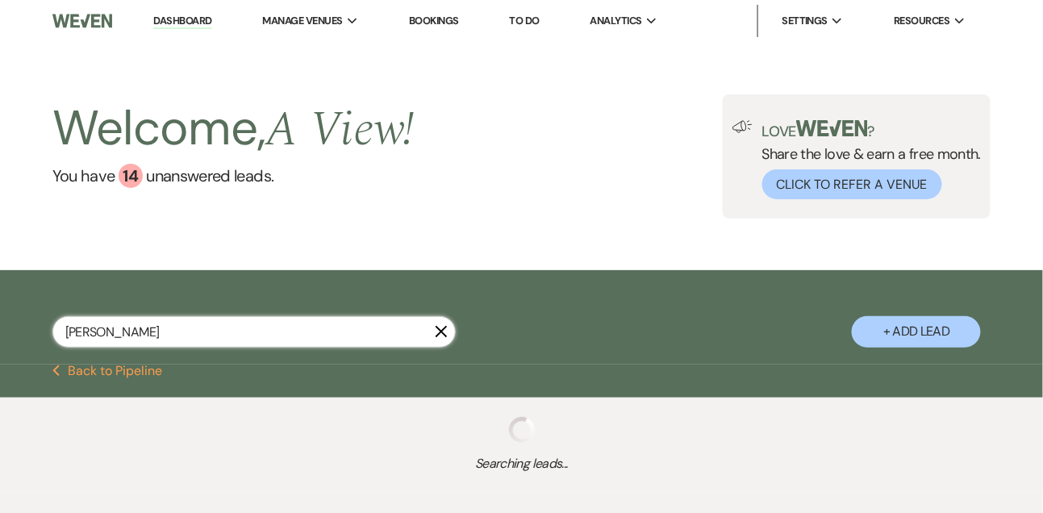
select select "8"
select select "4"
select select "5"
select select "8"
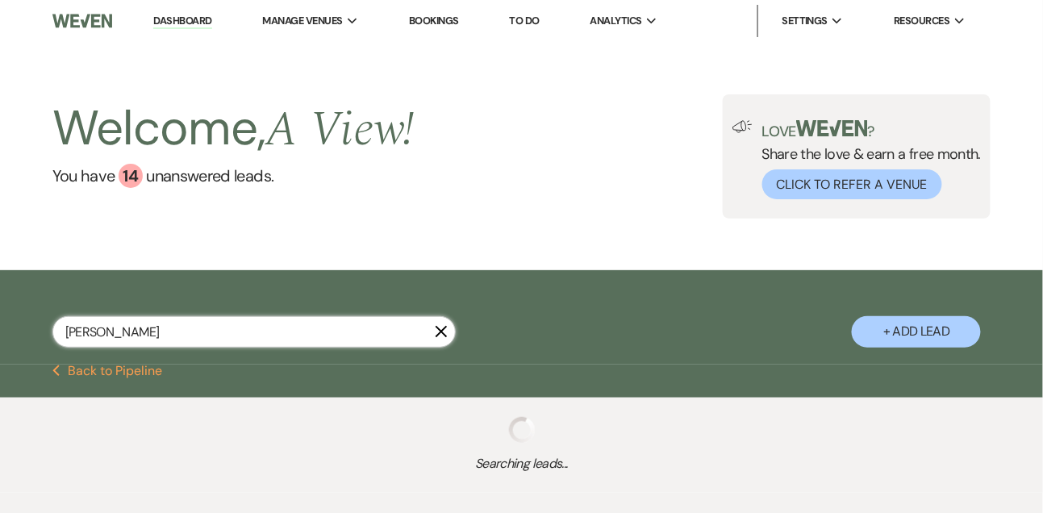
select select "4"
select select "8"
select select "4"
select select "5"
select select "8"
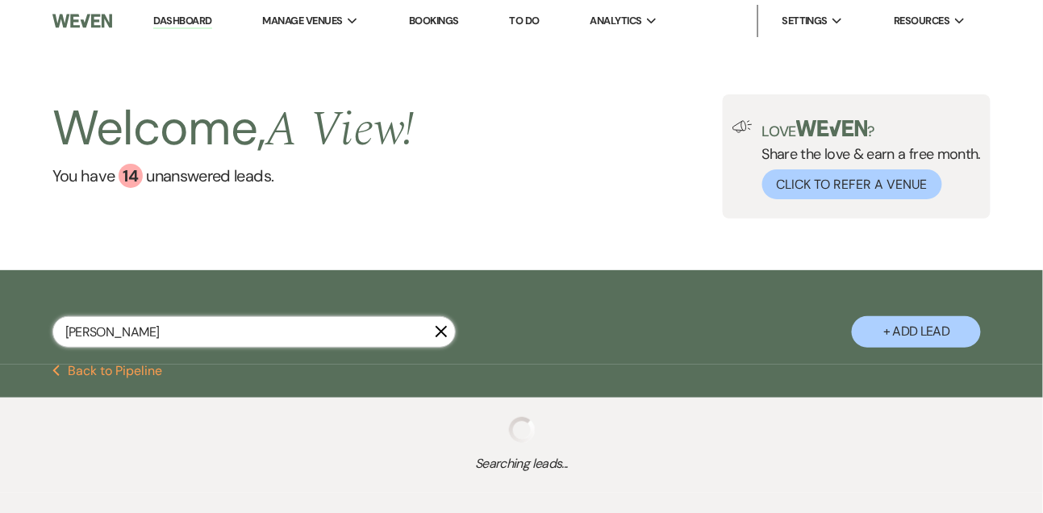
select select "4"
select select "8"
select select "4"
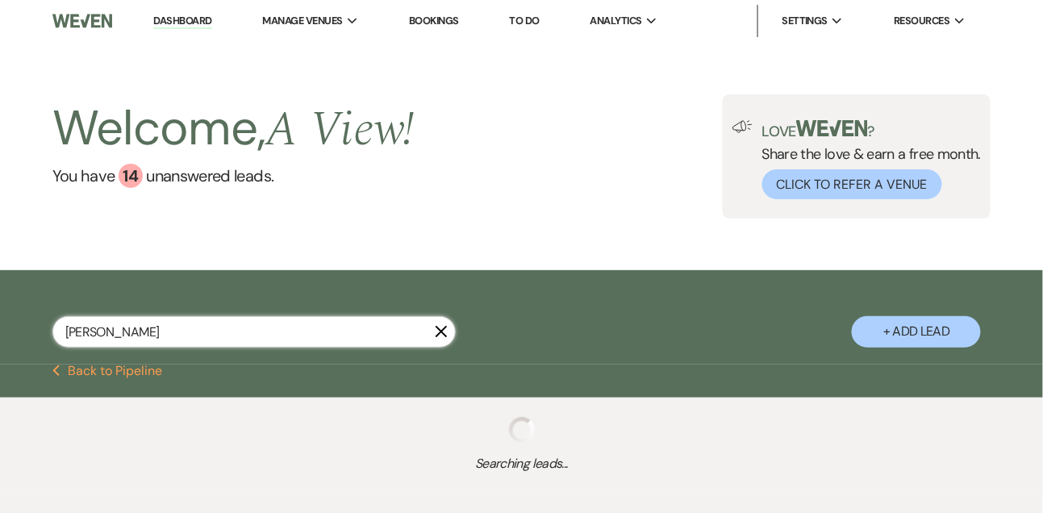
select select "8"
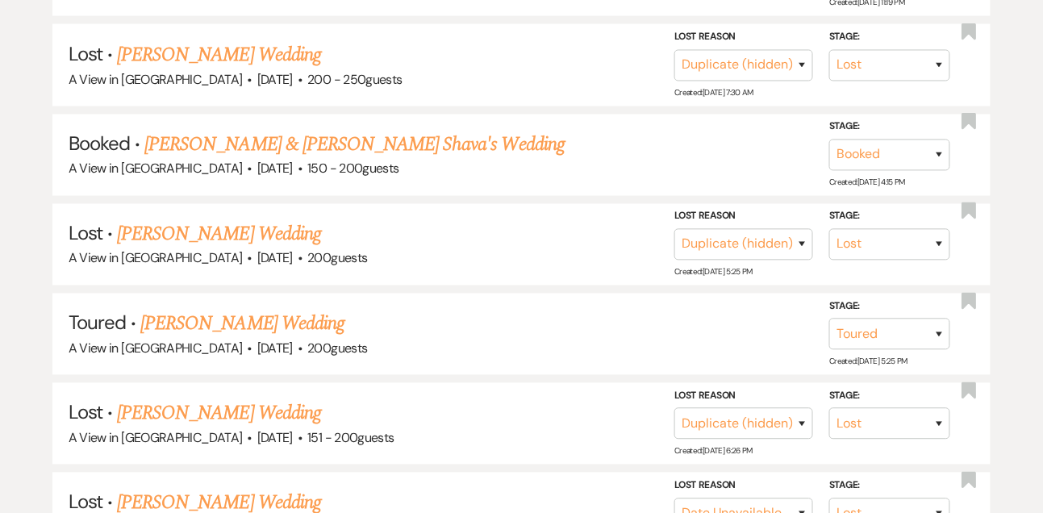
scroll to position [672, 0]
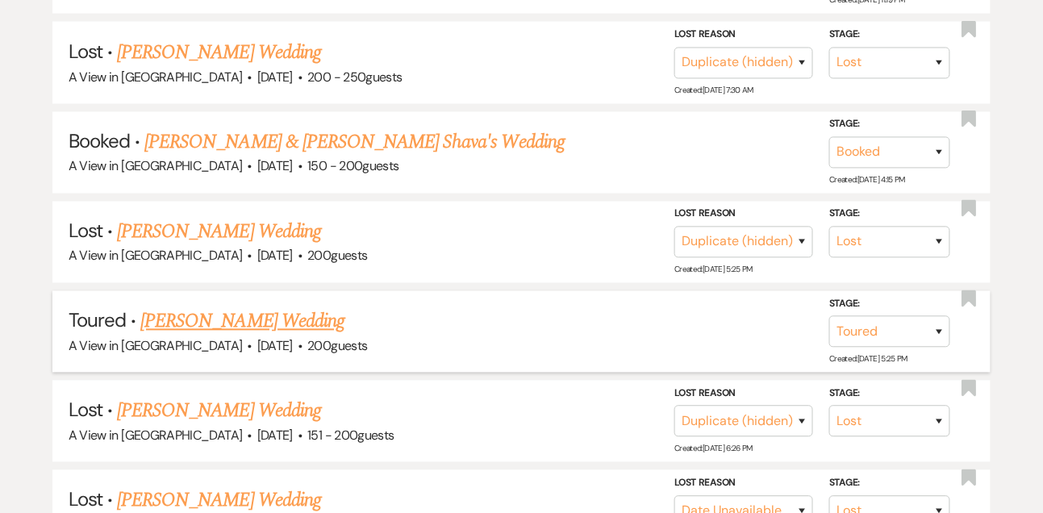
type input "alison jordan"
click at [169, 336] on link "Alison Jordan's Wedding" at bounding box center [242, 321] width 204 height 29
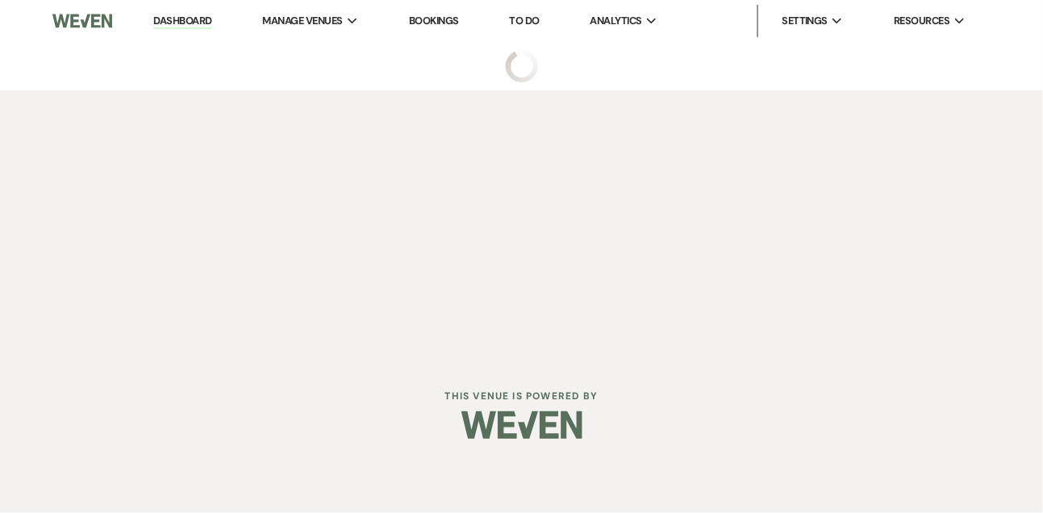
select select "5"
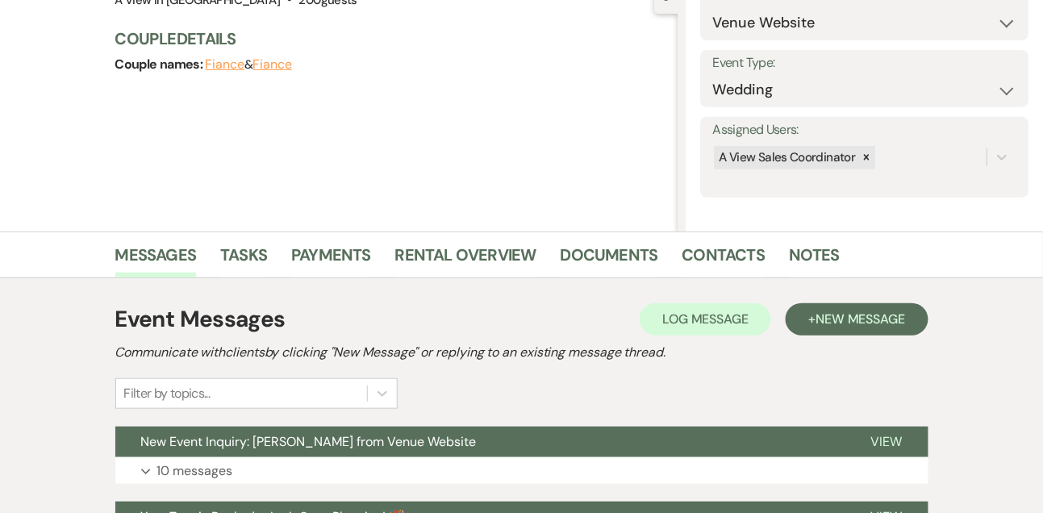
scroll to position [347, 0]
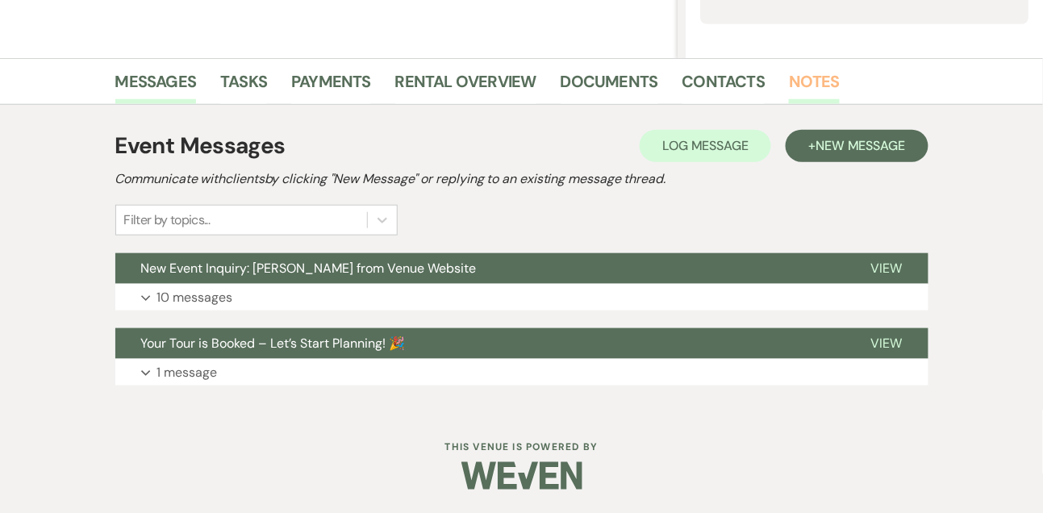
click at [820, 88] on link "Notes" at bounding box center [814, 86] width 51 height 35
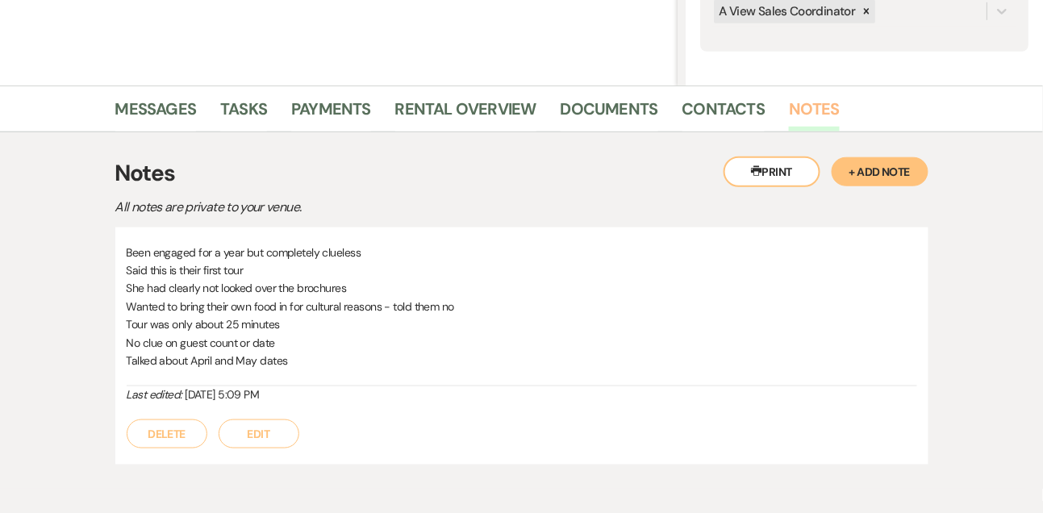
scroll to position [347, 0]
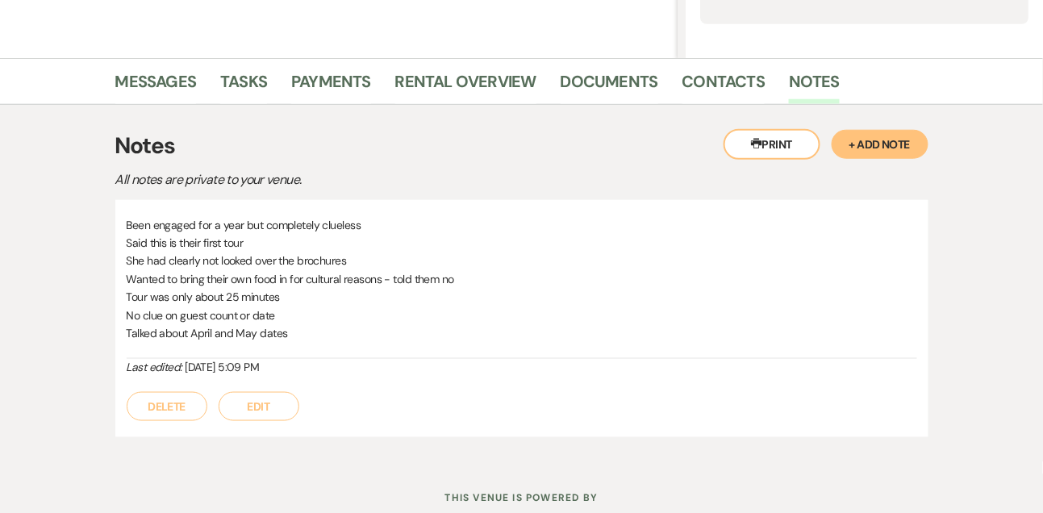
click at [856, 152] on button "+ Add Note" at bounding box center [880, 144] width 97 height 29
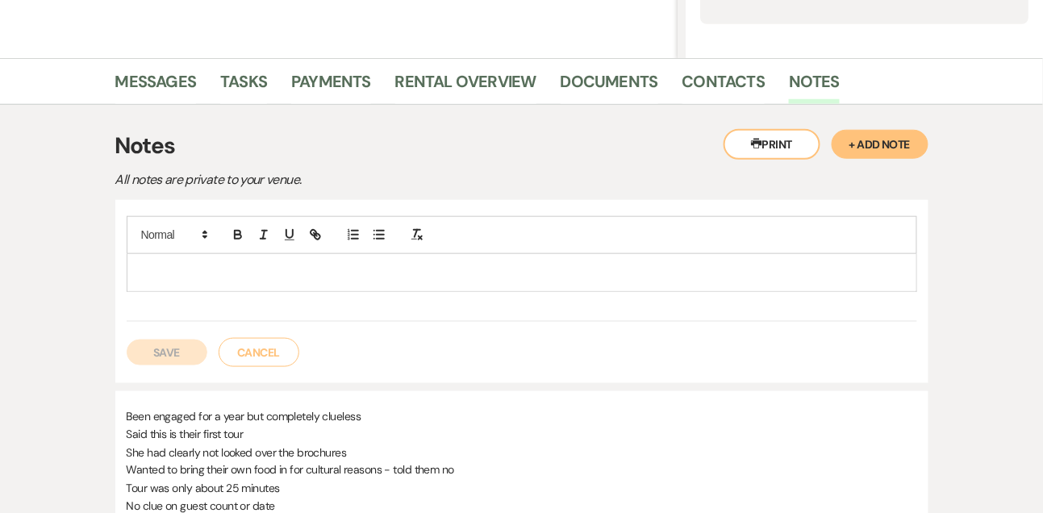
click at [499, 278] on p at bounding box center [522, 273] width 765 height 18
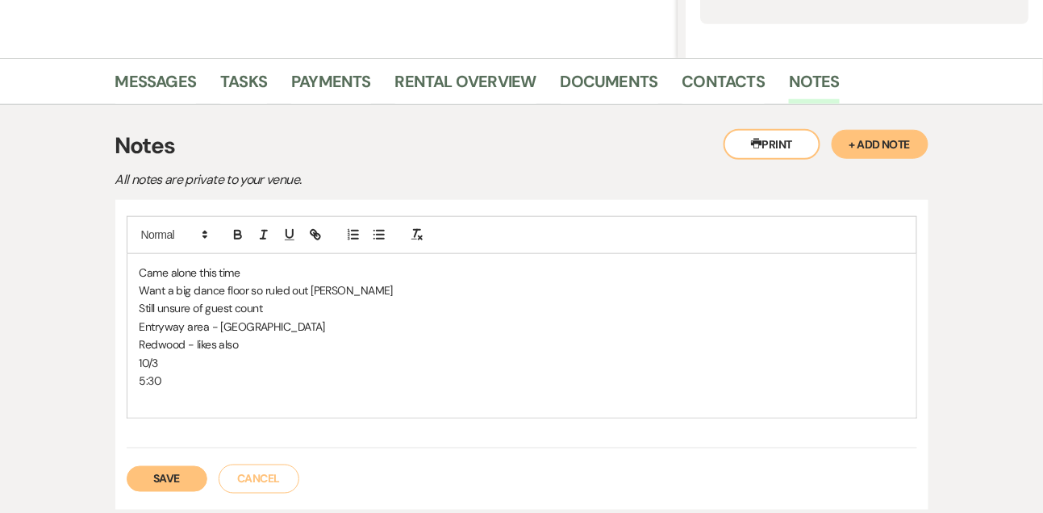
click at [144, 321] on p "Entryway area - Palm" at bounding box center [522, 327] width 765 height 18
click at [253, 344] on p "Redwood - likes also" at bounding box center [522, 345] width 765 height 18
click at [233, 354] on p "10/3" at bounding box center [522, 363] width 765 height 18
click at [241, 357] on p "10/3 is one of her favoite dates, but send September/October dates" at bounding box center [522, 363] width 765 height 18
click at [236, 372] on p "5:30" at bounding box center [522, 381] width 765 height 18
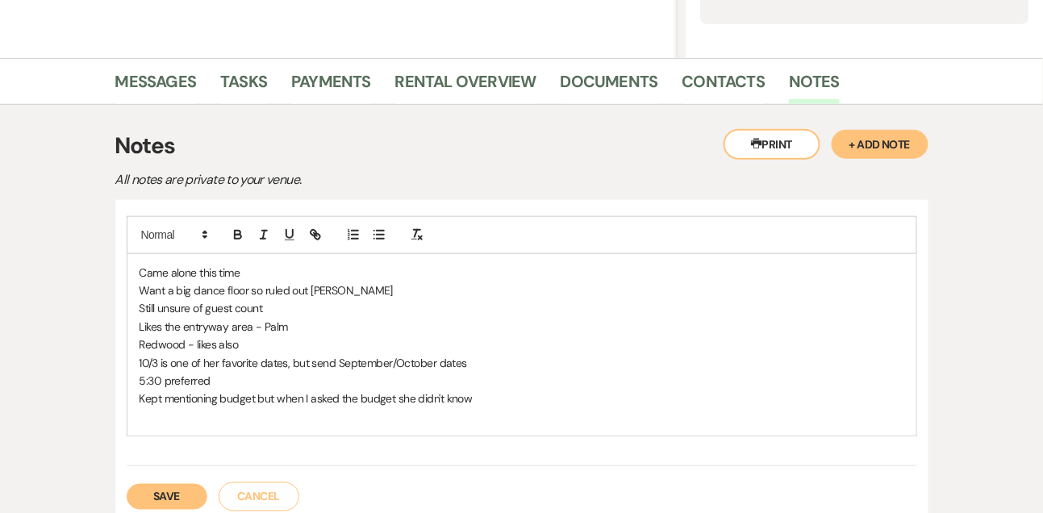
click at [177, 491] on button "Save" at bounding box center [167, 497] width 81 height 26
